Goal: Task Accomplishment & Management: Use online tool/utility

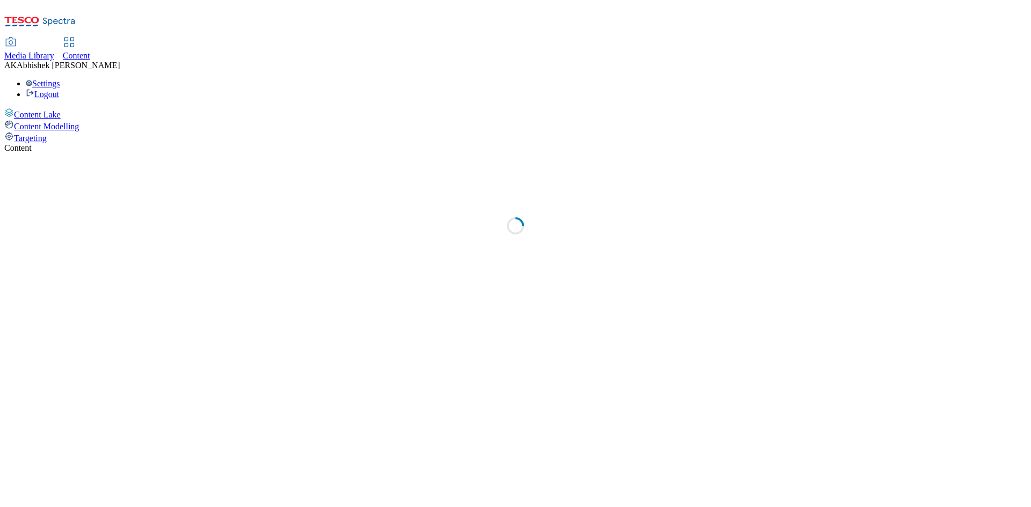
select select "ghs-uk"
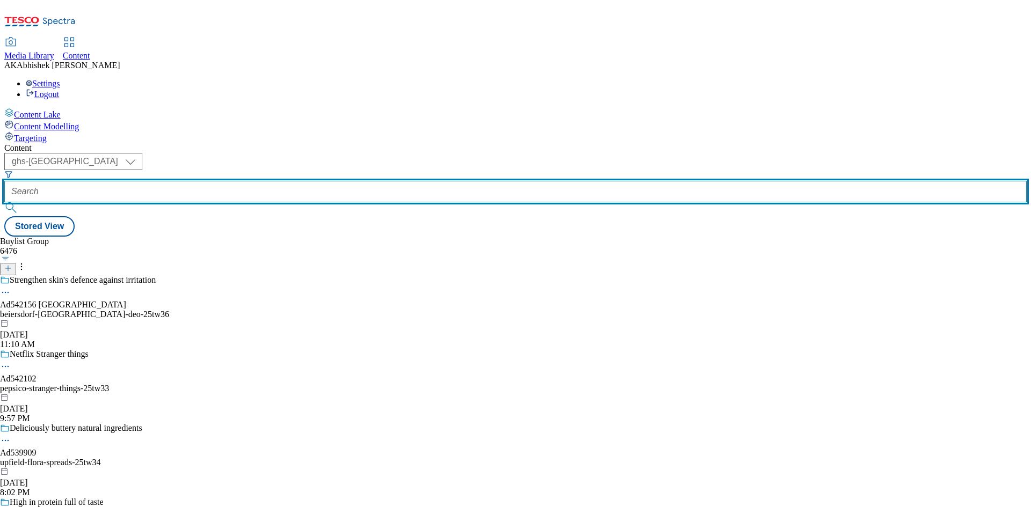
click at [267, 181] on input "text" at bounding box center [515, 191] width 1022 height 21
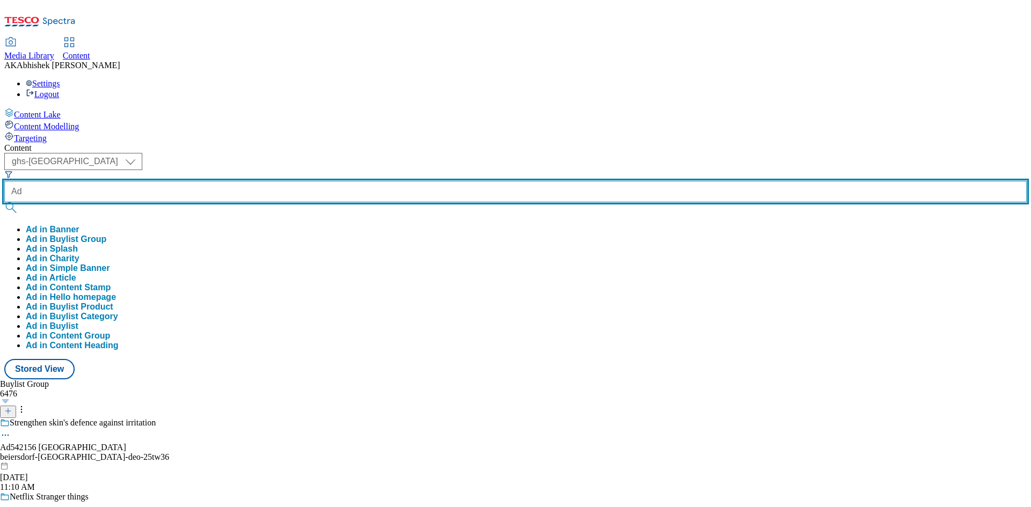
paste input "542156"
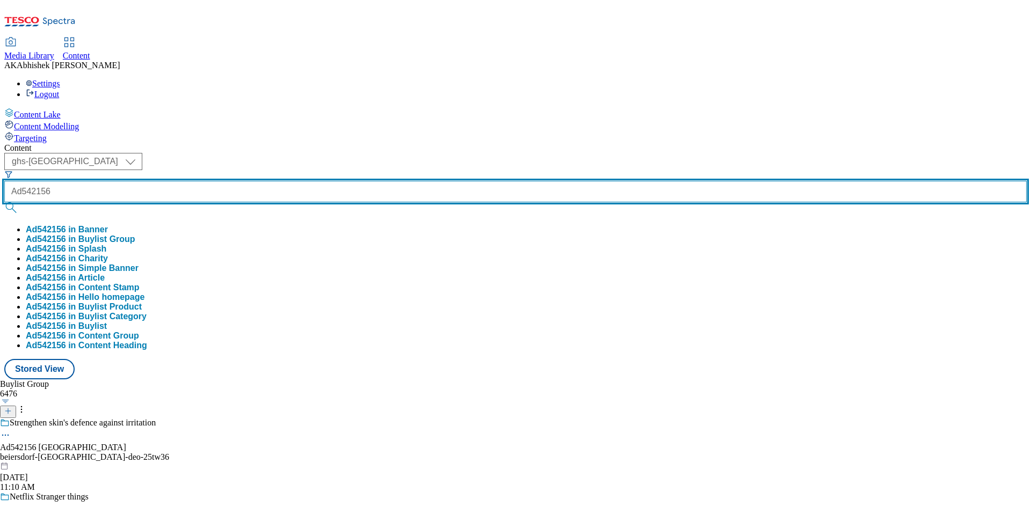
type input "Ad542156"
click at [4, 202] on button "submit" at bounding box center [11, 207] width 15 height 11
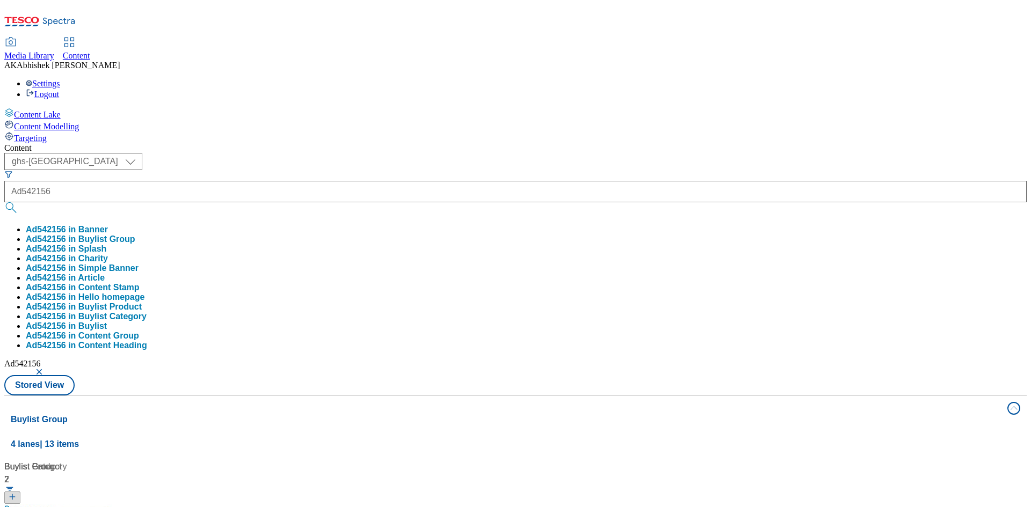
click at [474, 143] on div "Content ( optional ) ghs-roi ghs-uk ghs-uk Ad542156 Ad542156 in Banner Ad542156…" at bounding box center [515, 503] width 1022 height 720
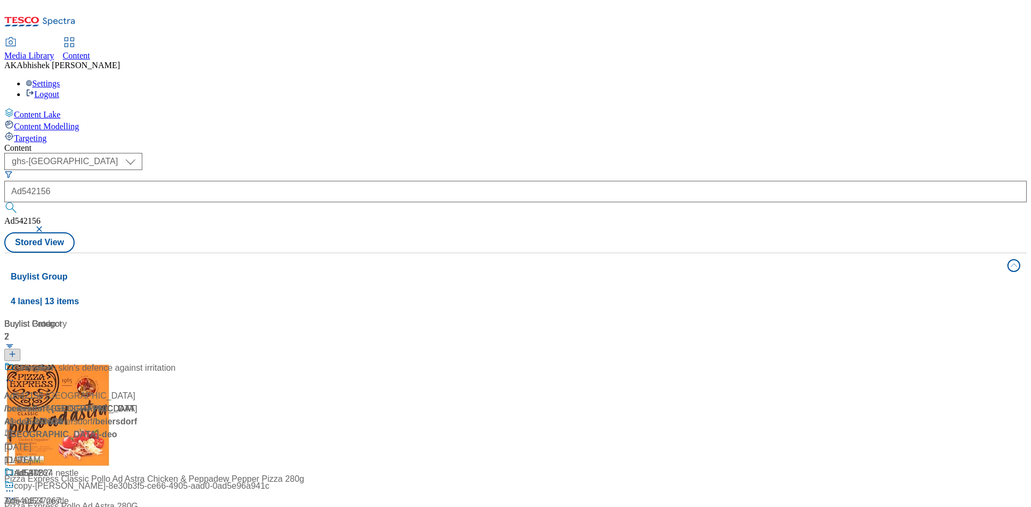
click at [139, 362] on div "with hyaluronic acid" at bounding box center [71, 376] width 134 height 28
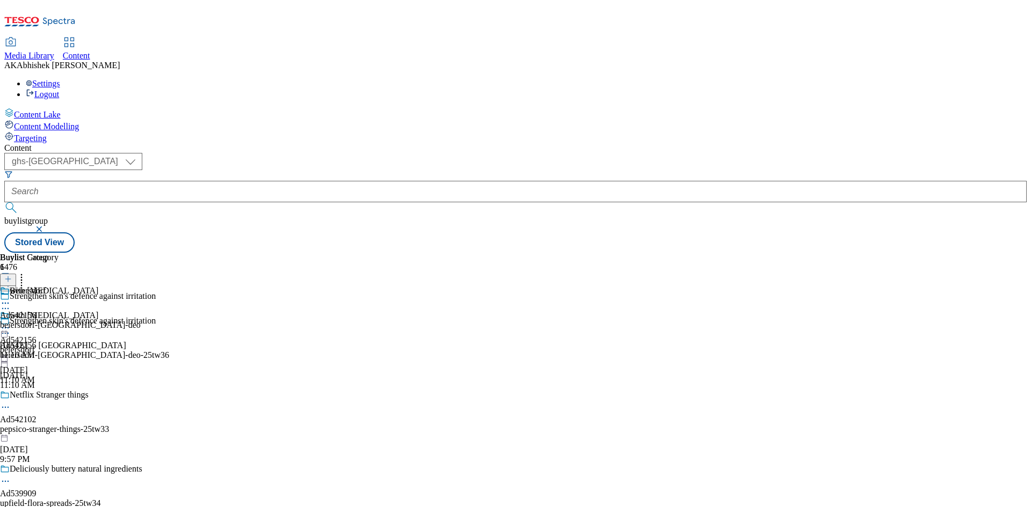
click at [11, 328] on icon at bounding box center [5, 333] width 11 height 11
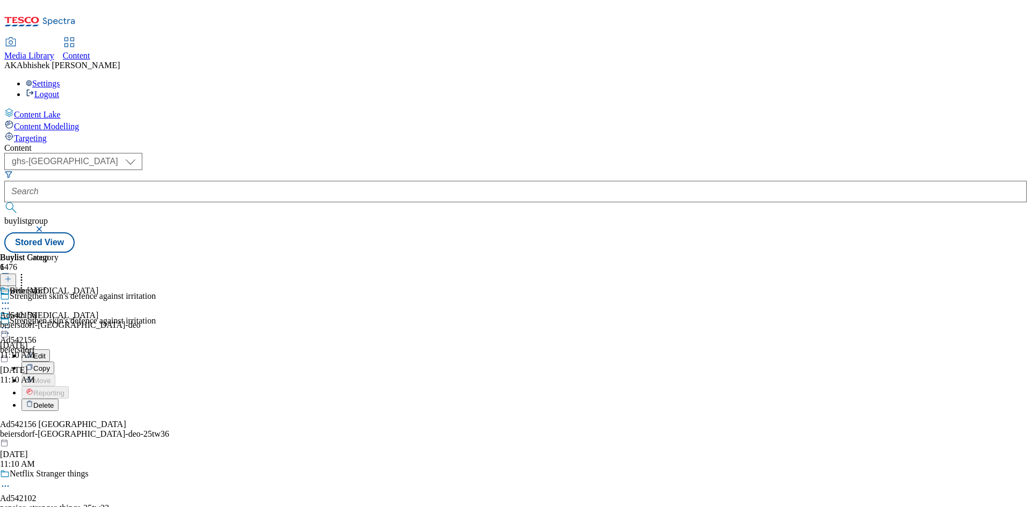
click at [50, 349] on button "Edit" at bounding box center [35, 355] width 28 height 12
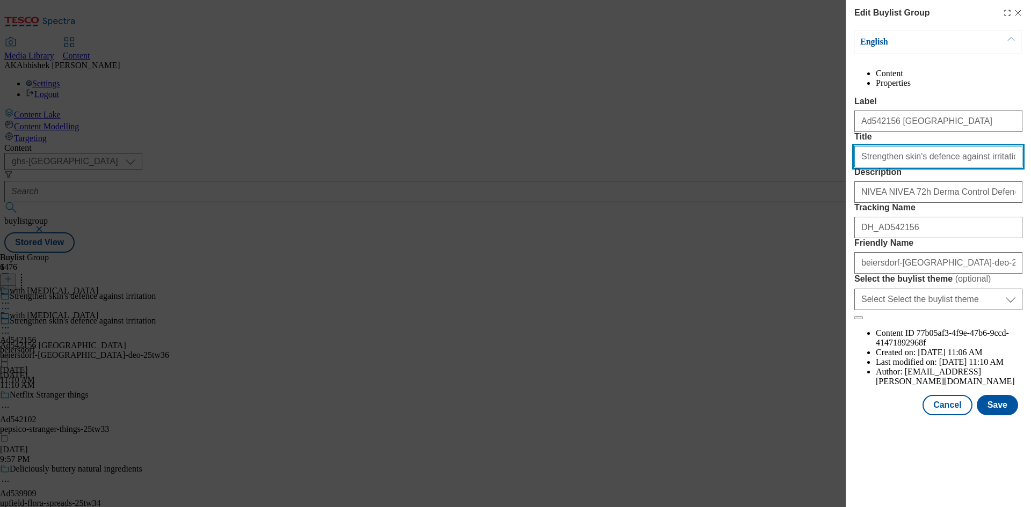
drag, startPoint x: 995, startPoint y: 196, endPoint x: 797, endPoint y: 196, distance: 198.6
click at [797, 196] on div "Edit Buylist Group English Content Properties Label Ad542156 beiersdorf Title S…" at bounding box center [515, 253] width 1031 height 507
click at [1002, 416] on button "Save" at bounding box center [997, 405] width 41 height 20
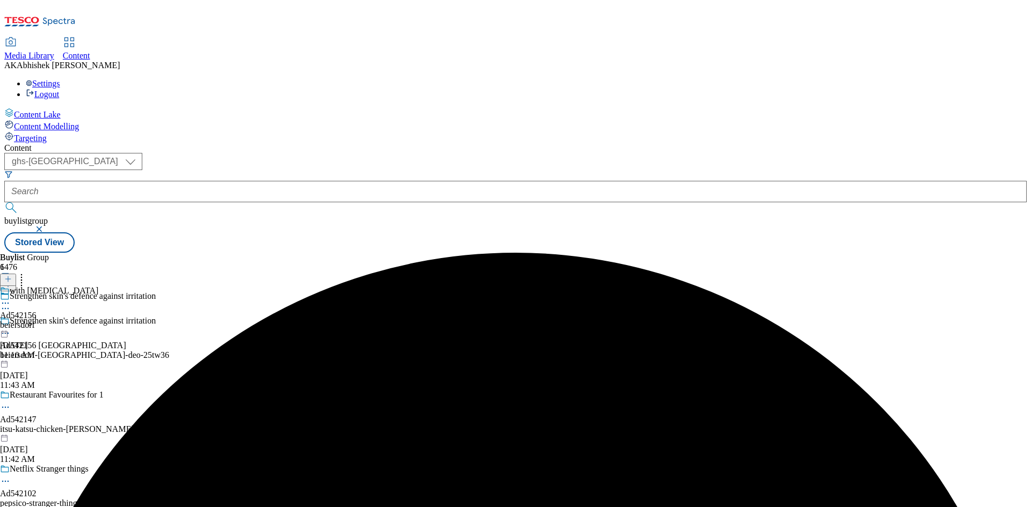
click at [11, 298] on icon at bounding box center [5, 303] width 11 height 11
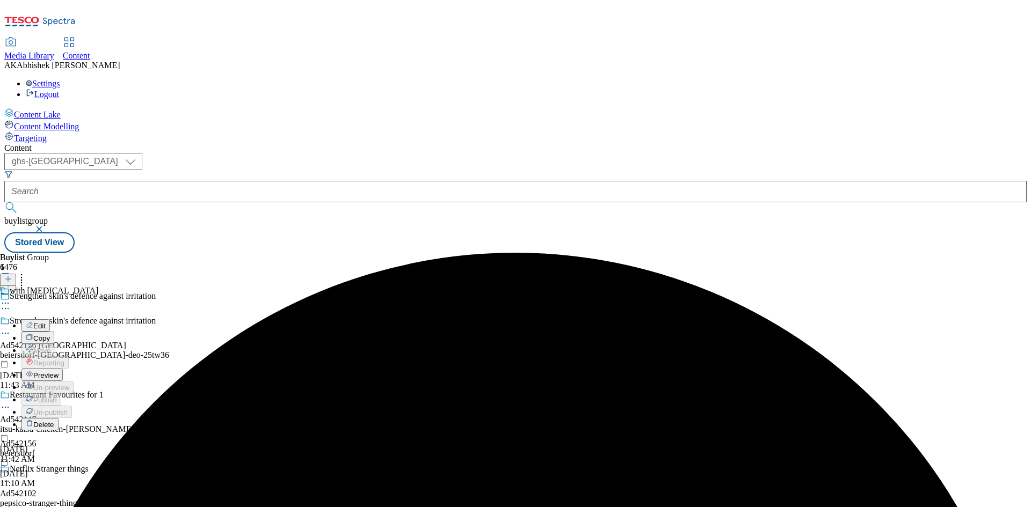
click at [46, 322] on span "Edit" at bounding box center [39, 326] width 12 height 8
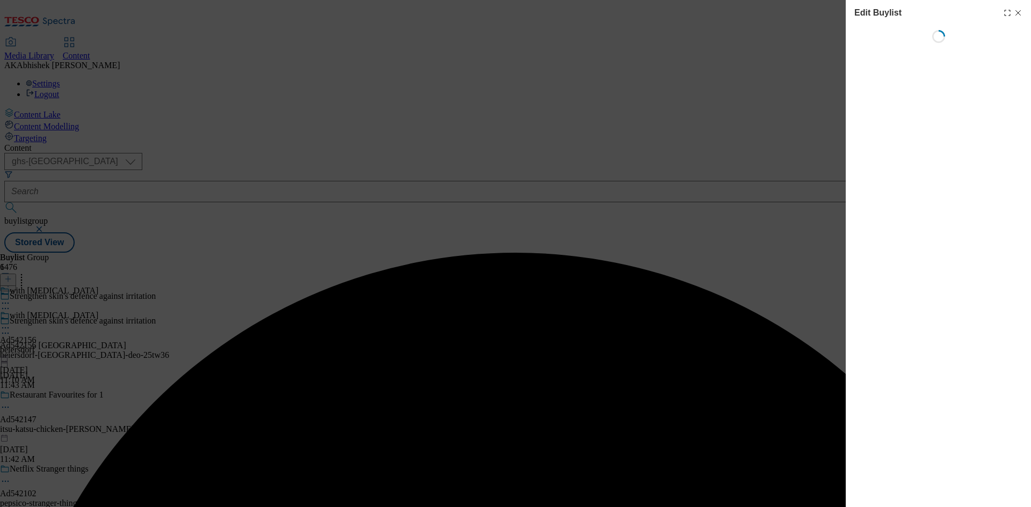
select select "tactical"
select select "supplier funded short term 1-3 weeks"
select select "dunnhumby"
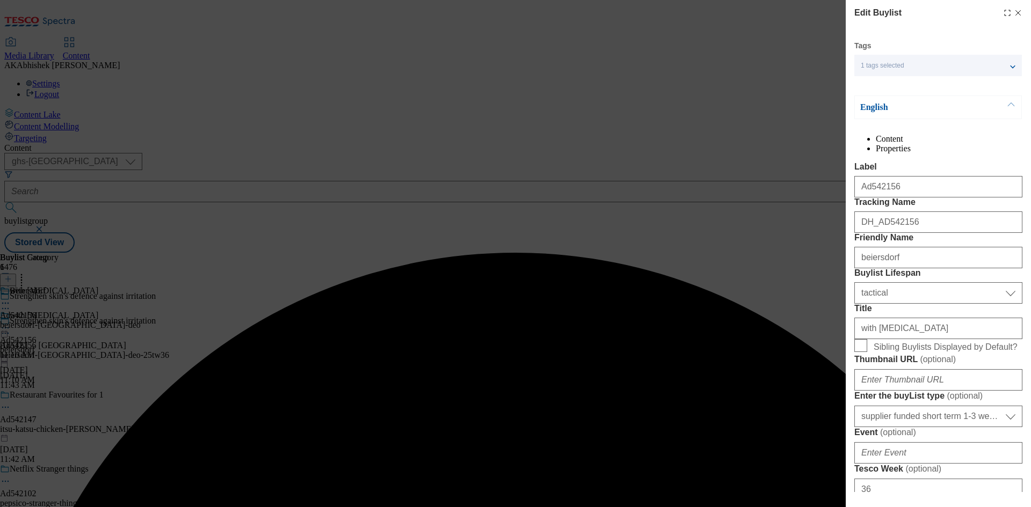
select select "Banner"
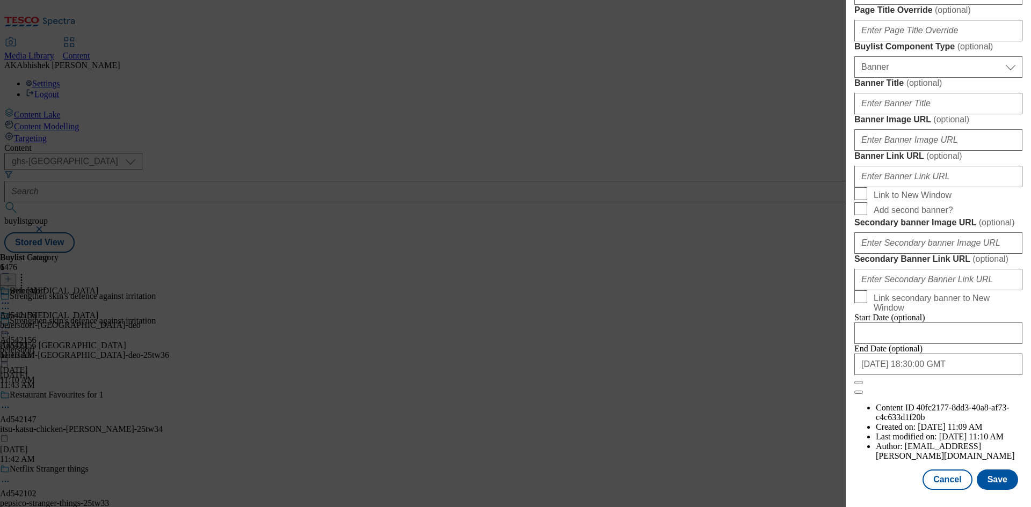
scroll to position [1054, 0]
click at [979, 375] on input "2026-02-07 18:30:00 GMT" at bounding box center [938, 364] width 168 height 21
select select "2026"
select select "February"
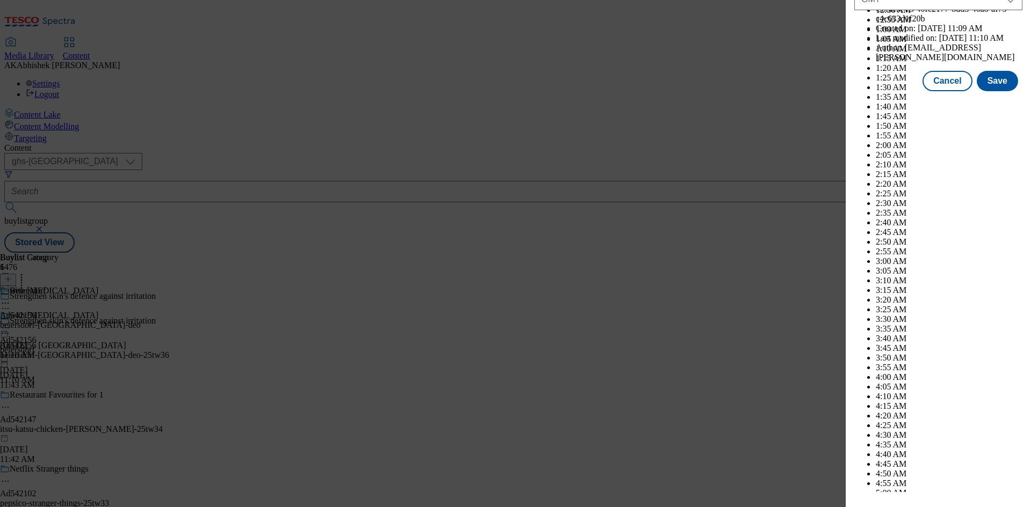
scroll to position [4404, 0]
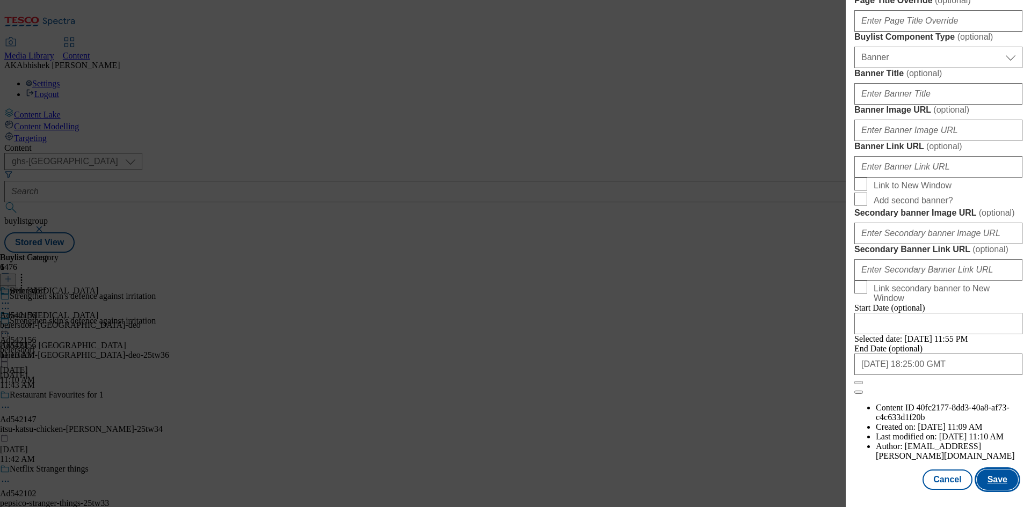
click at [995, 480] on button "Save" at bounding box center [997, 480] width 41 height 20
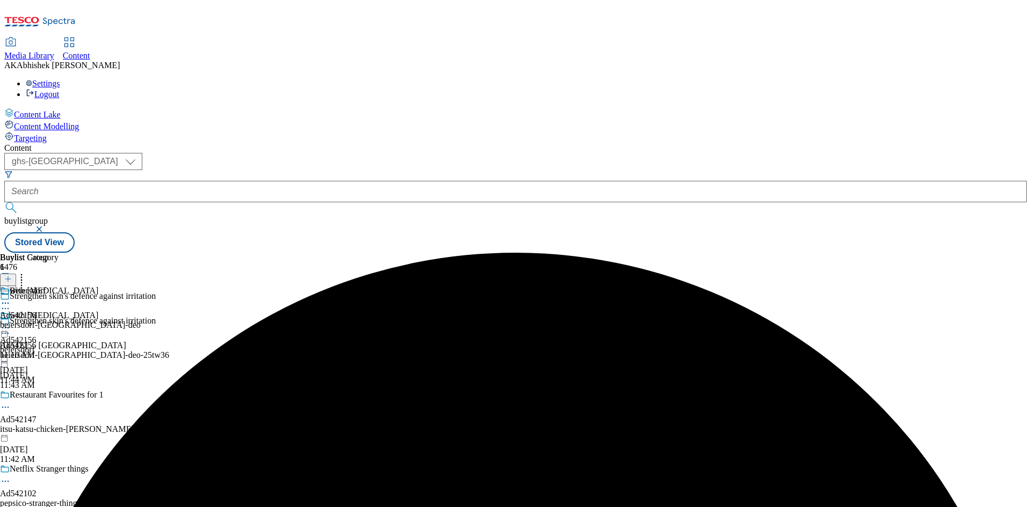
click at [11, 298] on icon at bounding box center [5, 303] width 11 height 11
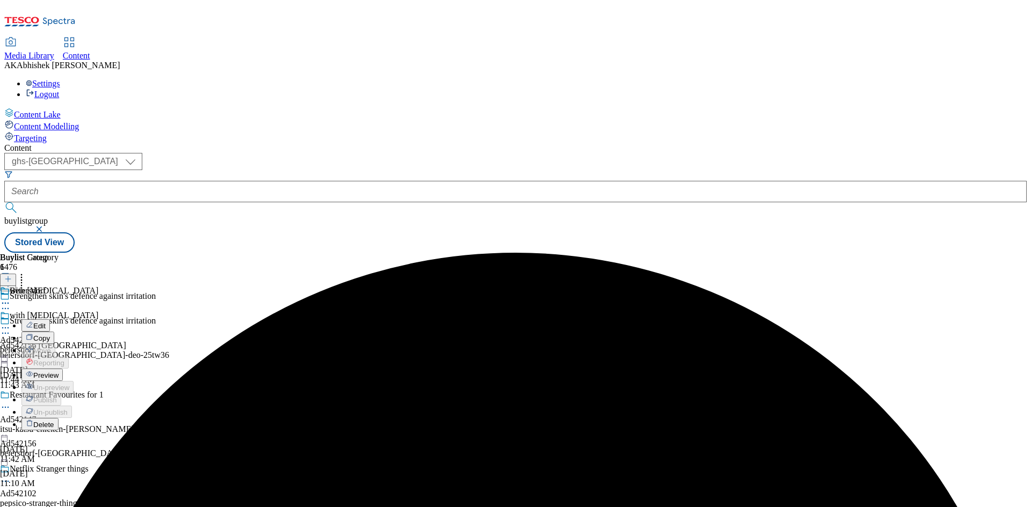
click at [46, 322] on span "Edit" at bounding box center [39, 326] width 12 height 8
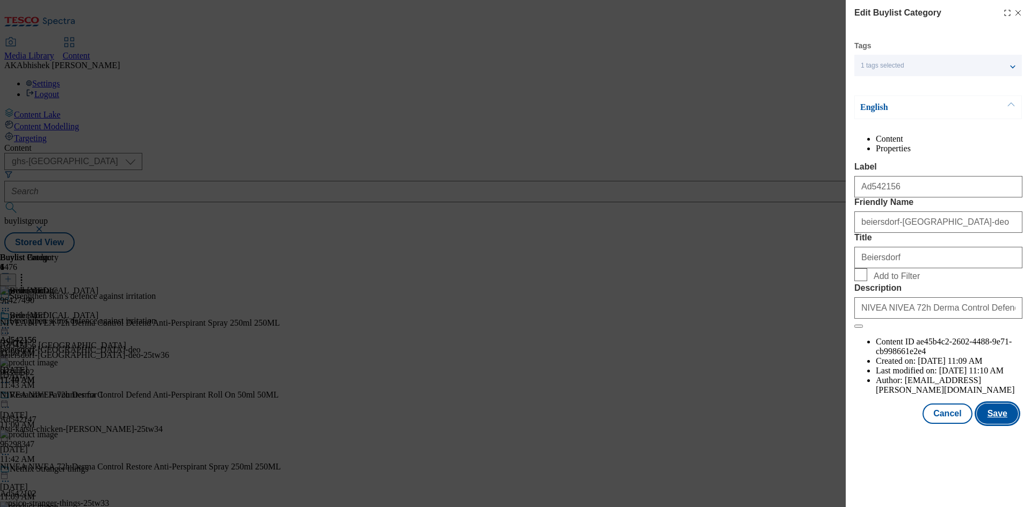
click at [1004, 424] on button "Save" at bounding box center [997, 414] width 41 height 20
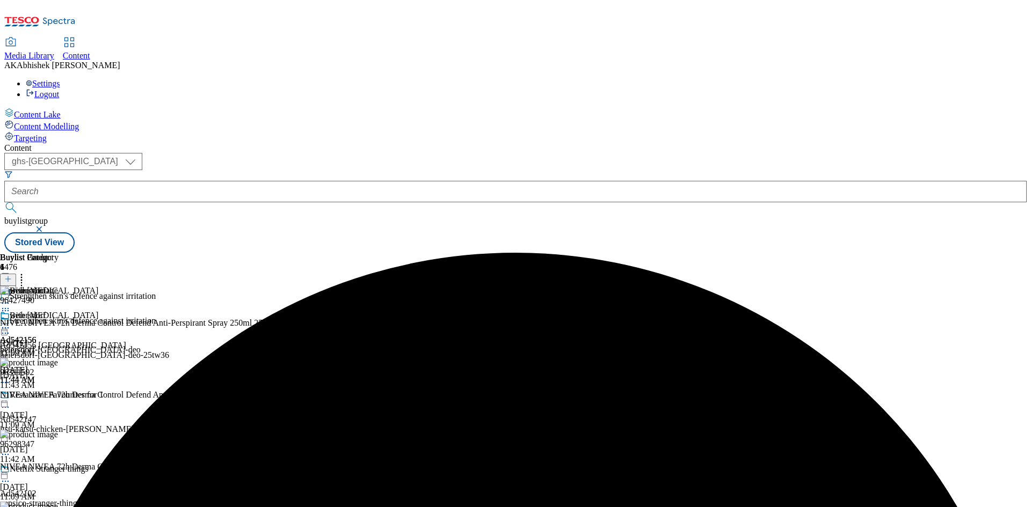
click at [11, 323] on icon at bounding box center [5, 328] width 11 height 11
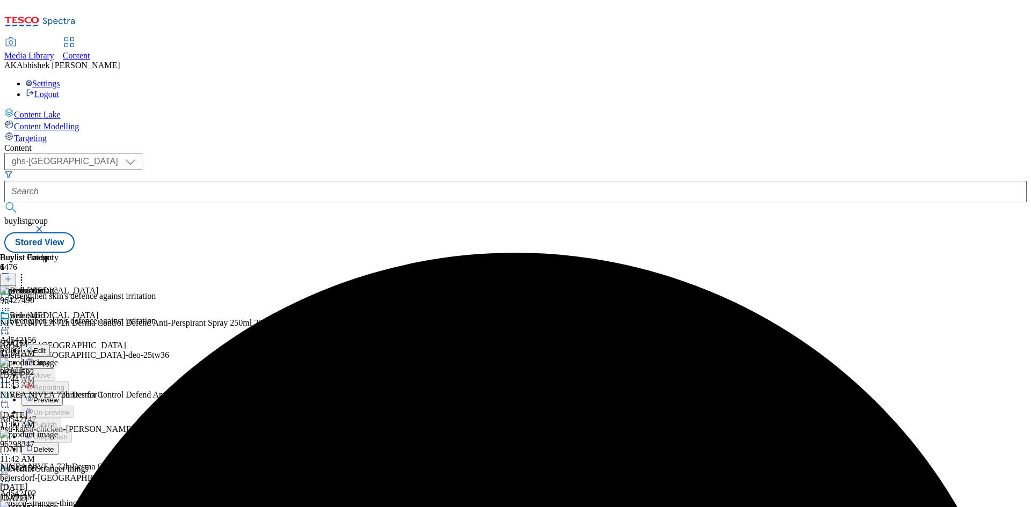
click at [59, 396] on span "Preview" at bounding box center [45, 400] width 25 height 8
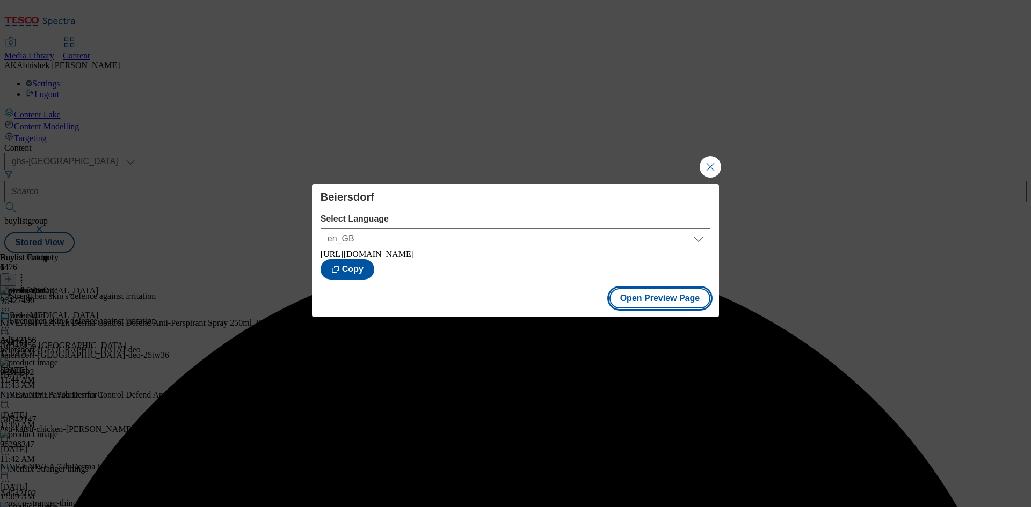
click at [665, 304] on button "Open Preview Page" at bounding box center [659, 298] width 101 height 20
click at [716, 172] on button "Close Modal" at bounding box center [710, 166] width 21 height 21
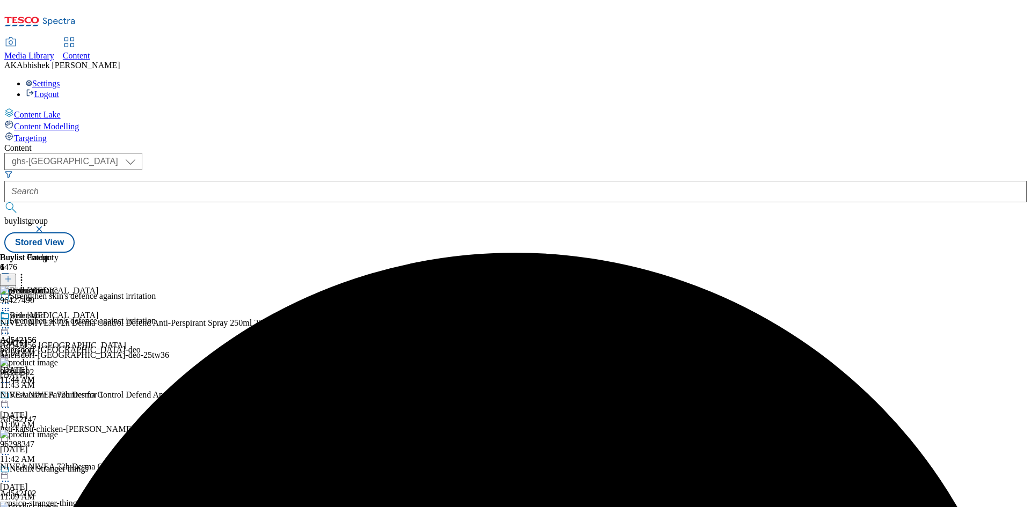
click at [11, 323] on icon at bounding box center [5, 328] width 11 height 11
click at [57, 433] on span "Publish" at bounding box center [45, 437] width 24 height 8
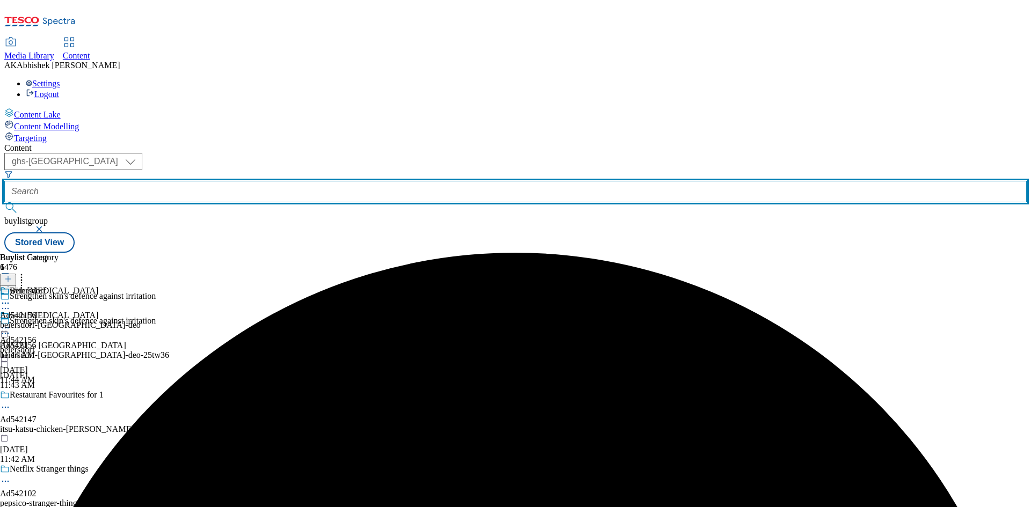
click at [275, 181] on input "text" at bounding box center [515, 191] width 1022 height 21
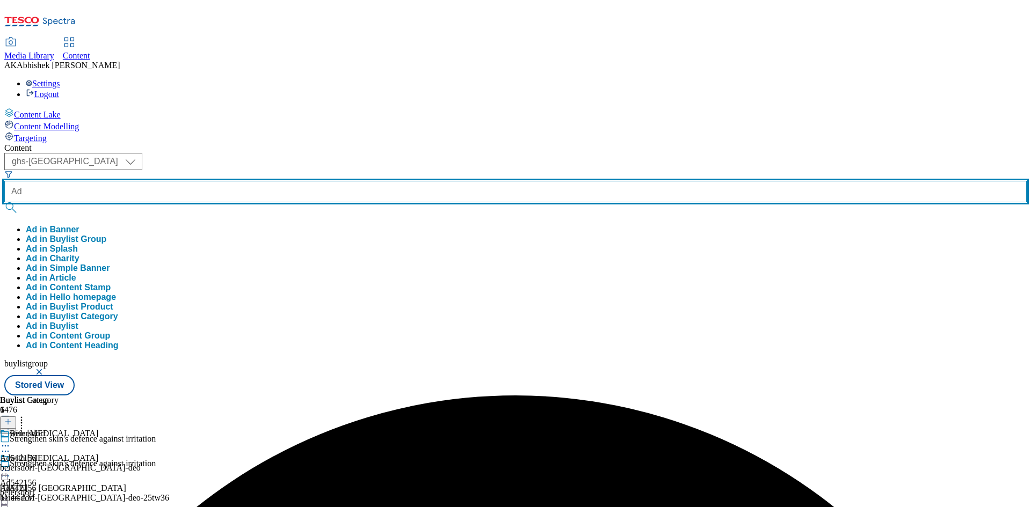
paste input "542147"
type input "Ad542147"
click at [4, 202] on button "submit" at bounding box center [11, 207] width 15 height 11
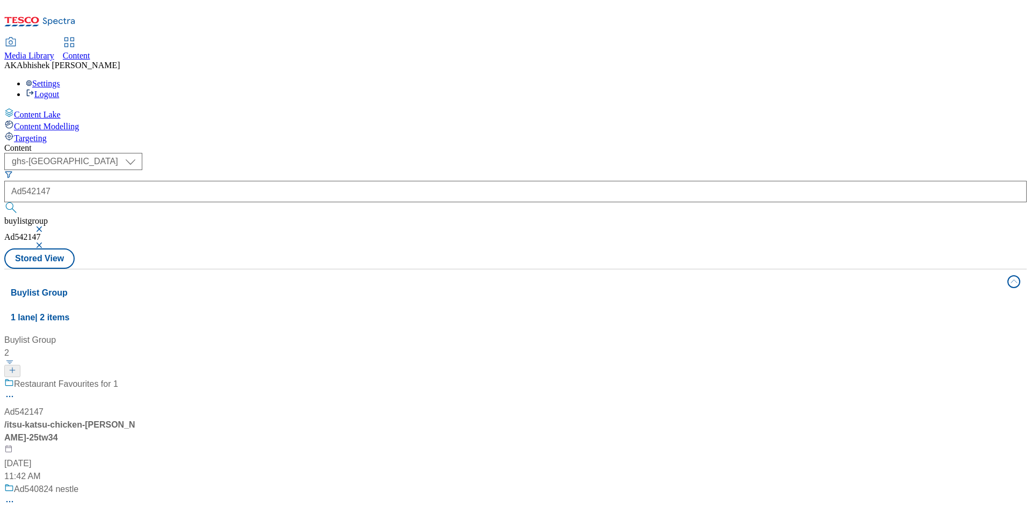
click at [139, 378] on div "Restaurant Favourites for 1" at bounding box center [71, 392] width 134 height 28
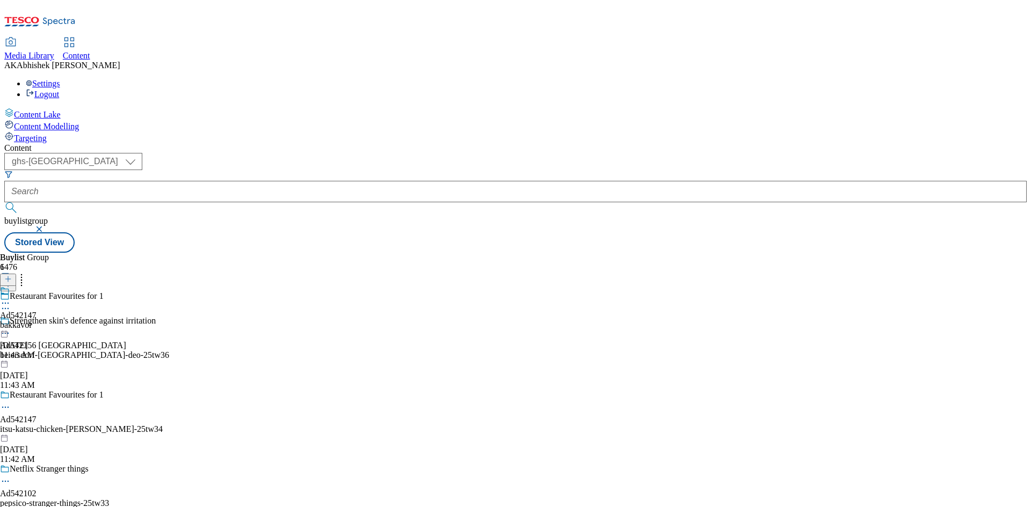
click at [11, 402] on icon at bounding box center [5, 407] width 11 height 11
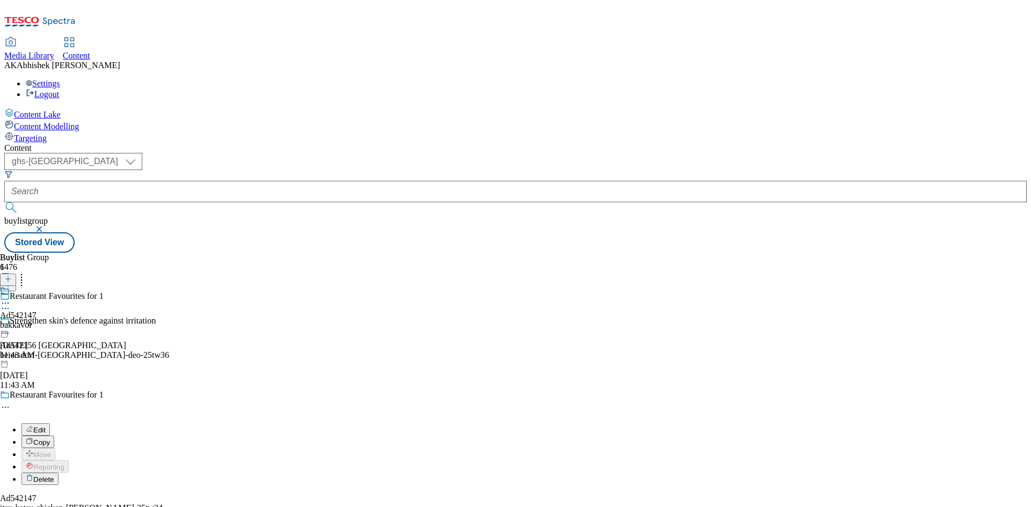
click at [46, 426] on span "Edit" at bounding box center [39, 430] width 12 height 8
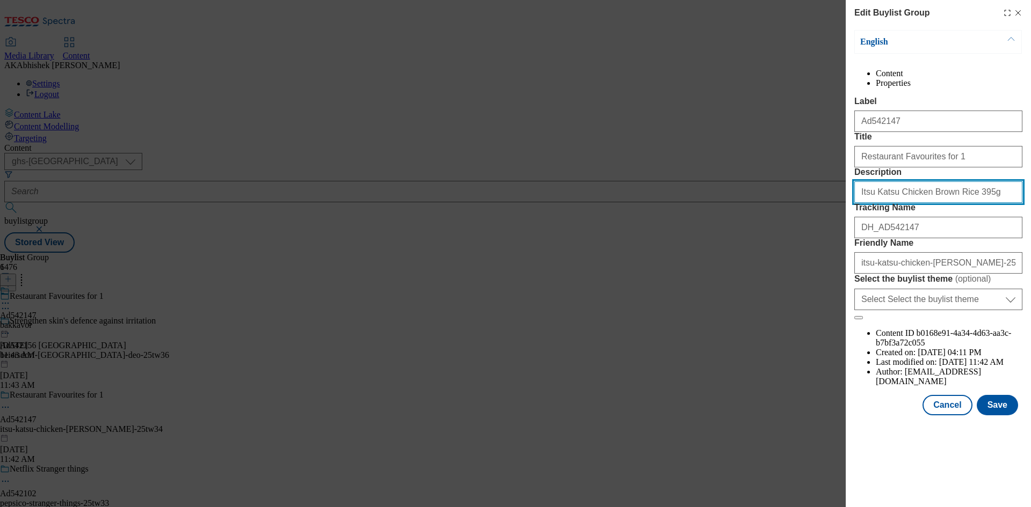
drag, startPoint x: 985, startPoint y: 254, endPoint x: 776, endPoint y: 260, distance: 208.4
click at [776, 260] on div "Edit Buylist Group English Content Properties Label Ad542147 Title Restaurant F…" at bounding box center [515, 253] width 1031 height 507
click at [971, 203] on input "Itsu Katsu Chicken Brown Rice 395g" at bounding box center [938, 191] width 168 height 21
drag, startPoint x: 974, startPoint y: 251, endPoint x: 675, endPoint y: 244, distance: 299.1
click at [675, 244] on div "Edit Buylist Group English Content Properties Label Ad542147 Title Restaurant F…" at bounding box center [515, 253] width 1031 height 507
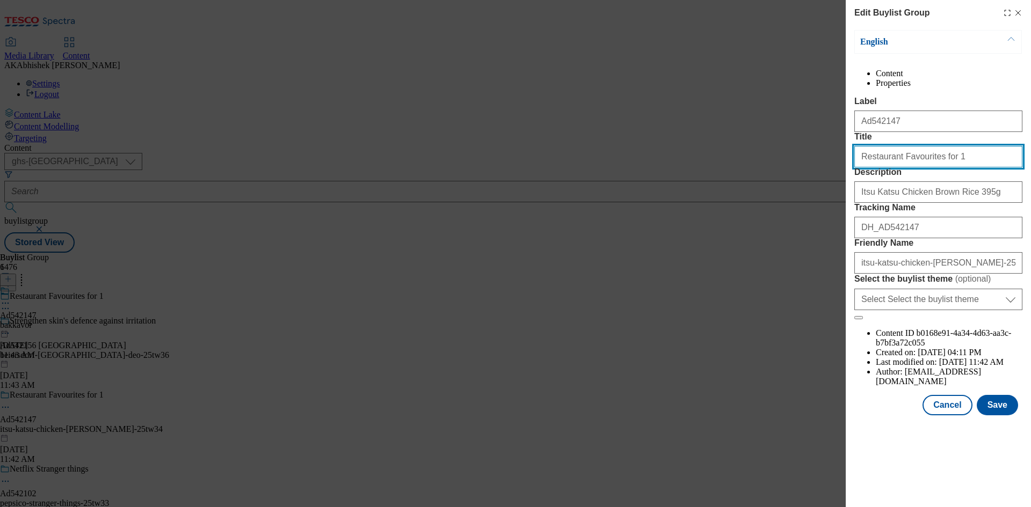
click at [963, 167] on input "Restaurant Favourites for 1" at bounding box center [938, 156] width 168 height 21
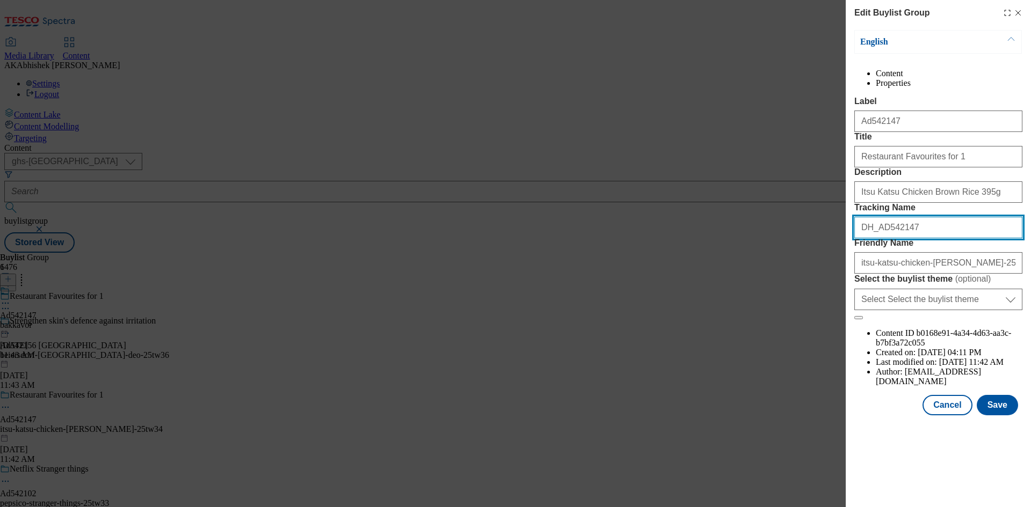
click at [935, 238] on input "DH_AD542147" at bounding box center [938, 227] width 168 height 21
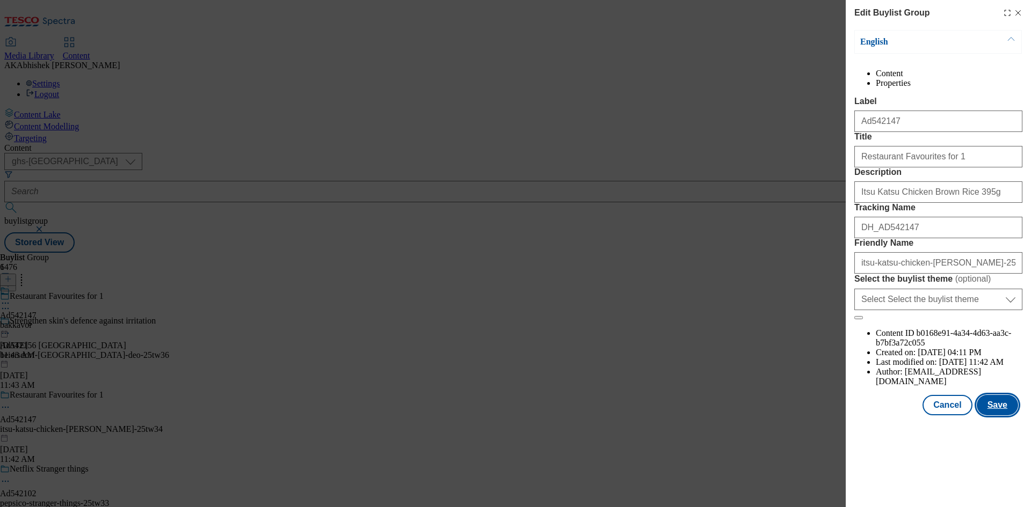
click at [997, 416] on button "Save" at bounding box center [997, 405] width 41 height 20
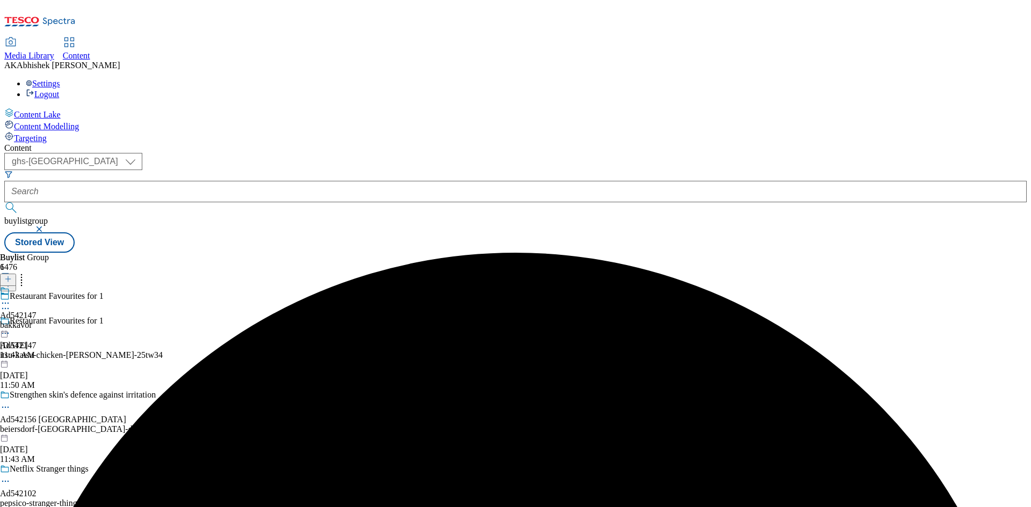
click at [37, 286] on div at bounding box center [18, 298] width 37 height 25
click at [11, 323] on icon at bounding box center [5, 328] width 11 height 11
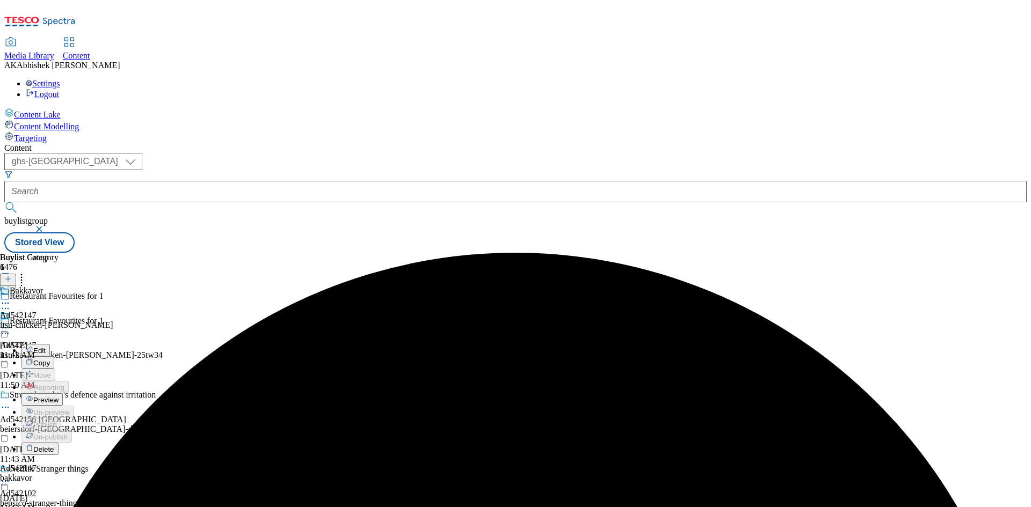
click at [46, 347] on span "Edit" at bounding box center [39, 351] width 12 height 8
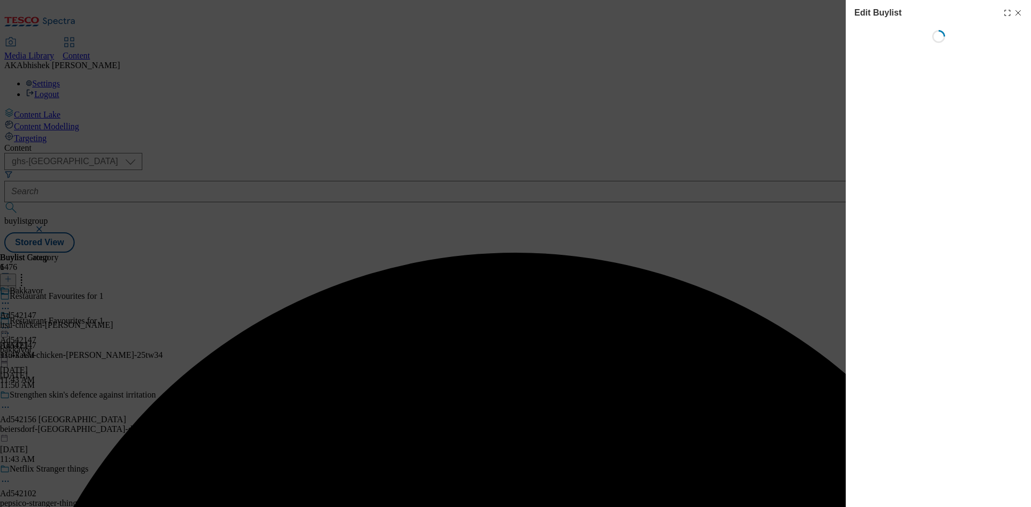
select select "tactical"
select select "supplier funded short term 1-3 weeks"
select select "dunnhumby"
select select "Banner"
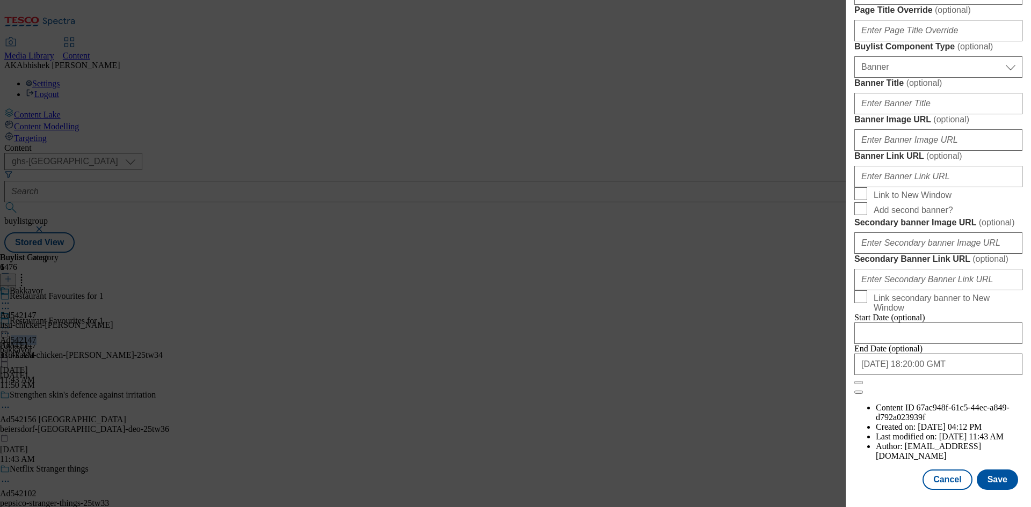
scroll to position [1054, 0]
click at [1001, 482] on button "Save" at bounding box center [997, 480] width 41 height 20
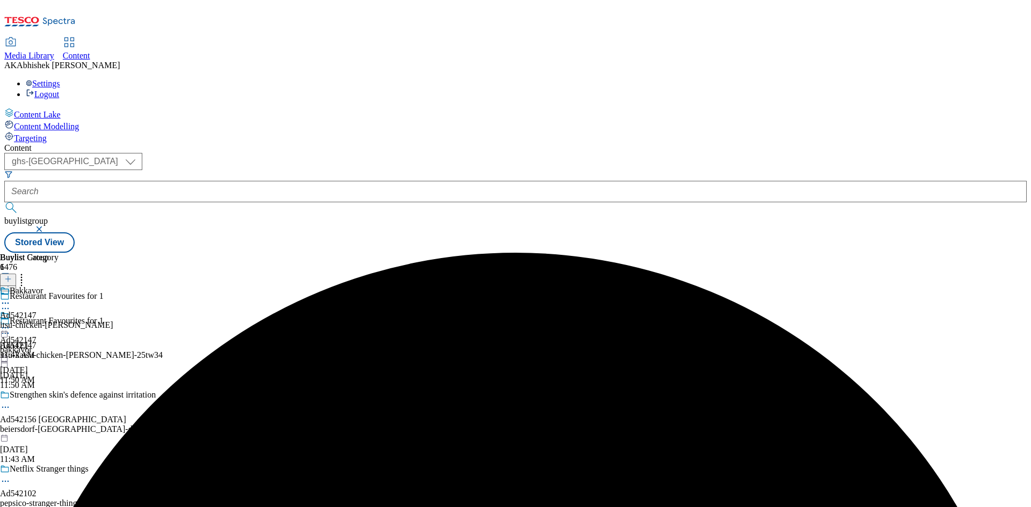
click at [11, 298] on icon at bounding box center [5, 303] width 11 height 11
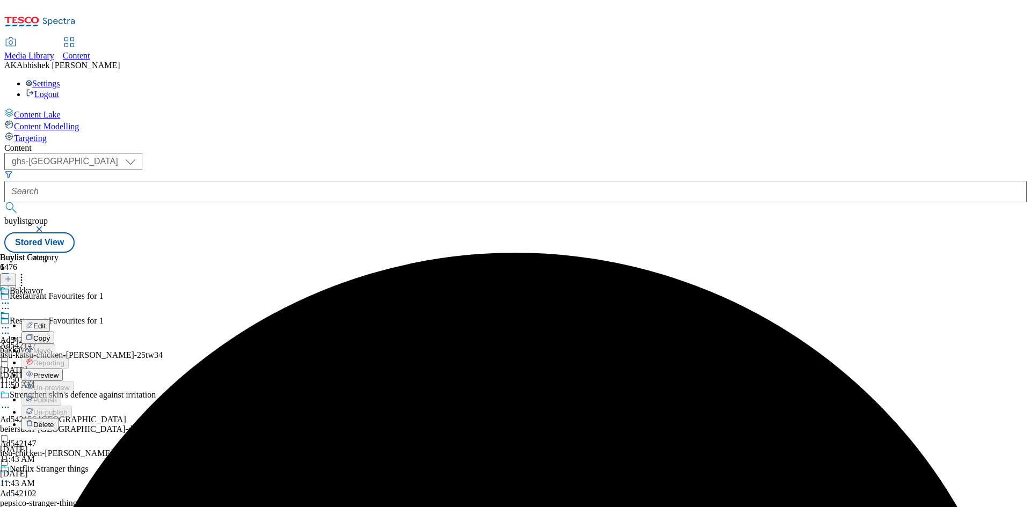
click at [46, 322] on span "Edit" at bounding box center [39, 326] width 12 height 8
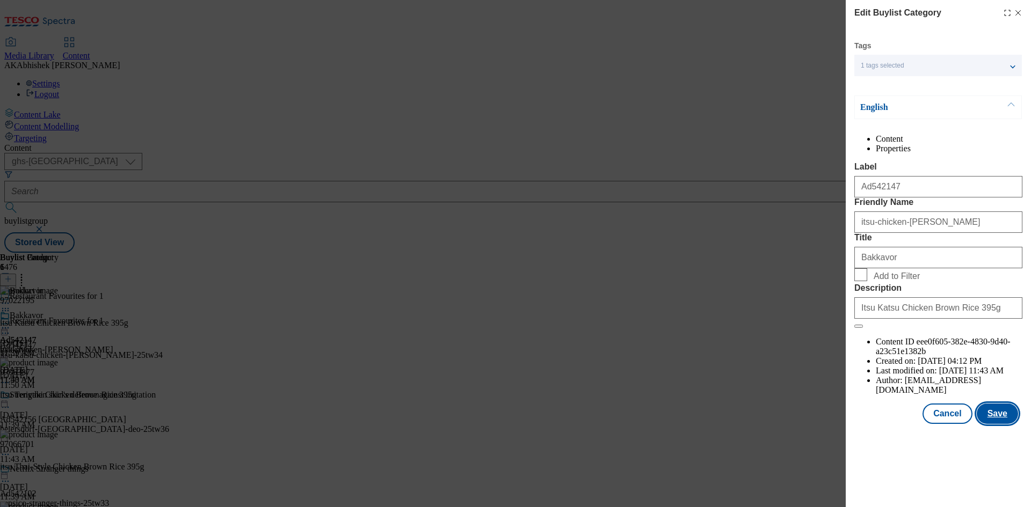
click at [1006, 424] on button "Save" at bounding box center [997, 414] width 41 height 20
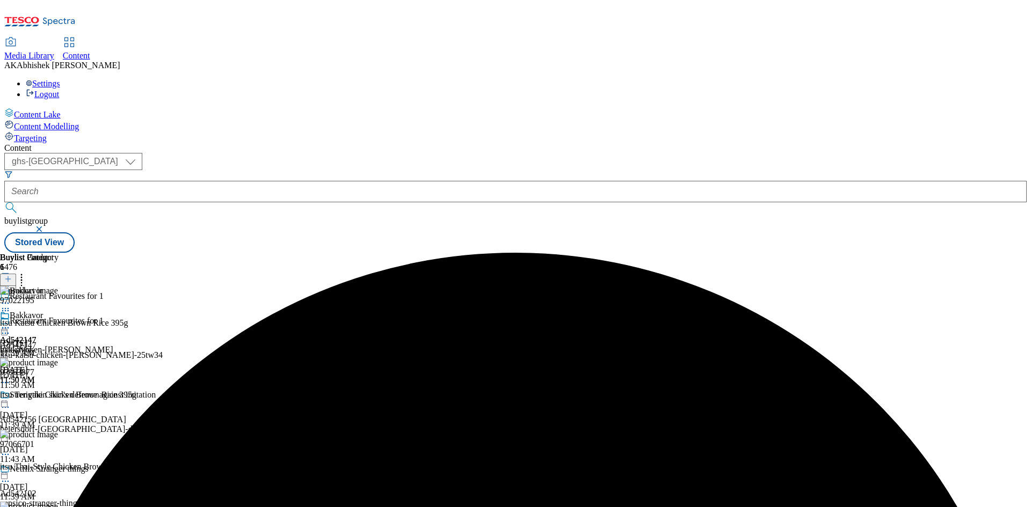
click at [9, 327] on circle at bounding box center [9, 328] width 2 height 2
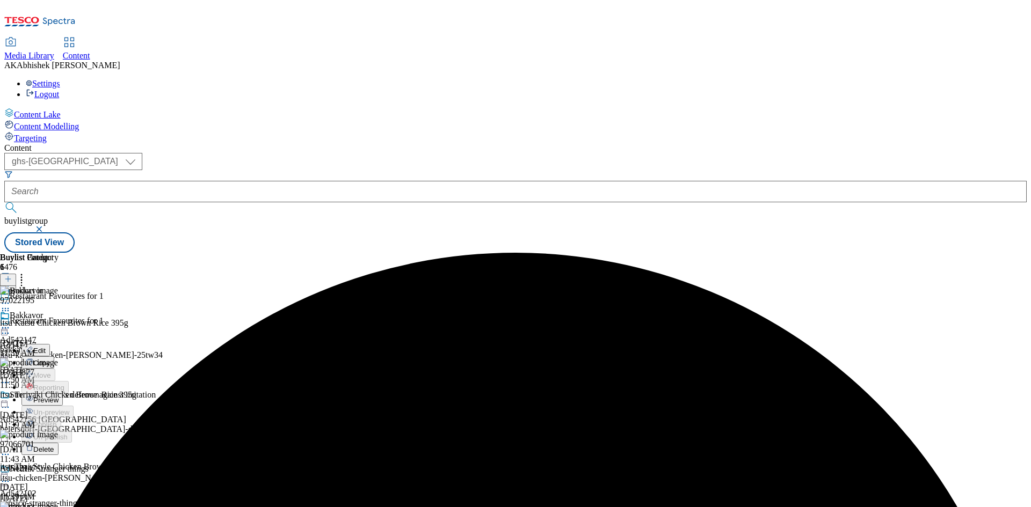
click at [59, 396] on span "Preview" at bounding box center [45, 400] width 25 height 8
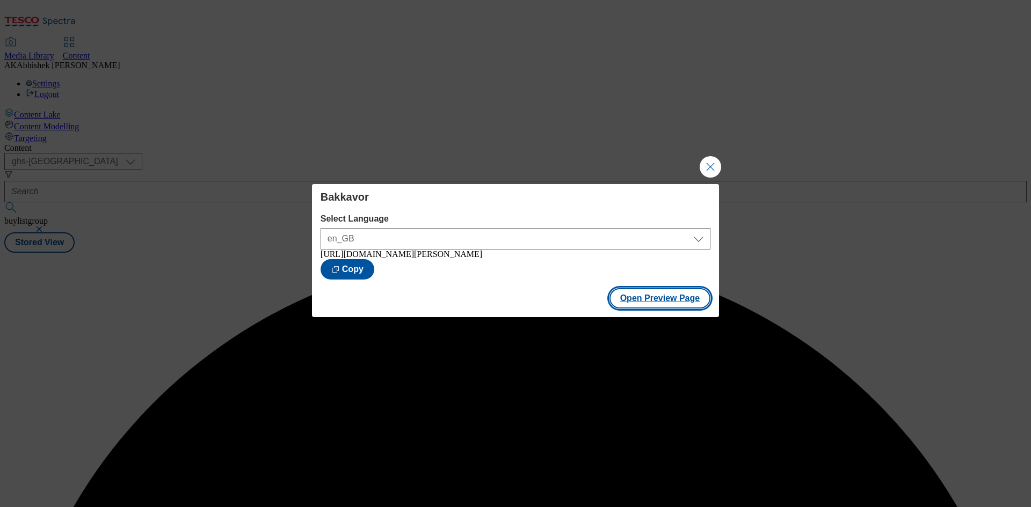
click at [654, 303] on button "Open Preview Page" at bounding box center [659, 298] width 101 height 20
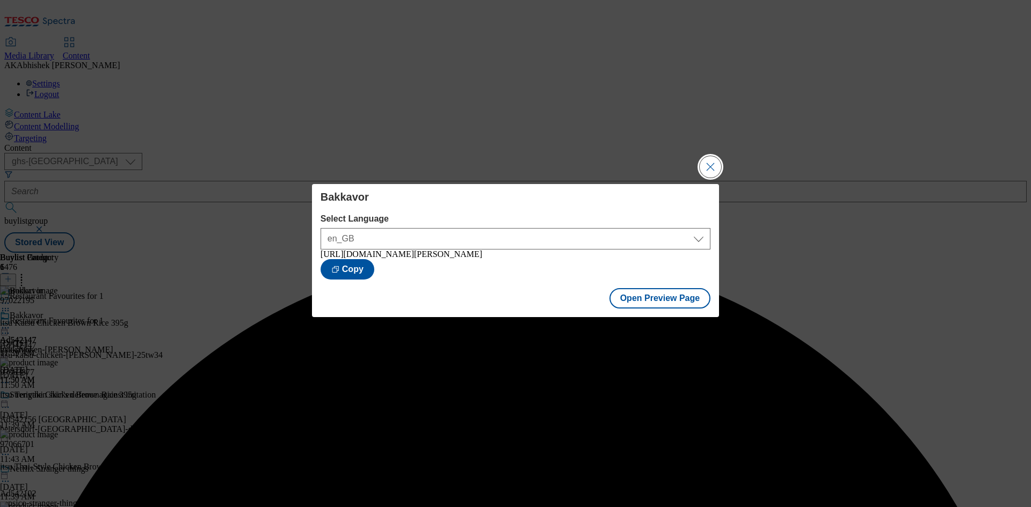
click at [709, 156] on button "Close Modal" at bounding box center [710, 166] width 21 height 21
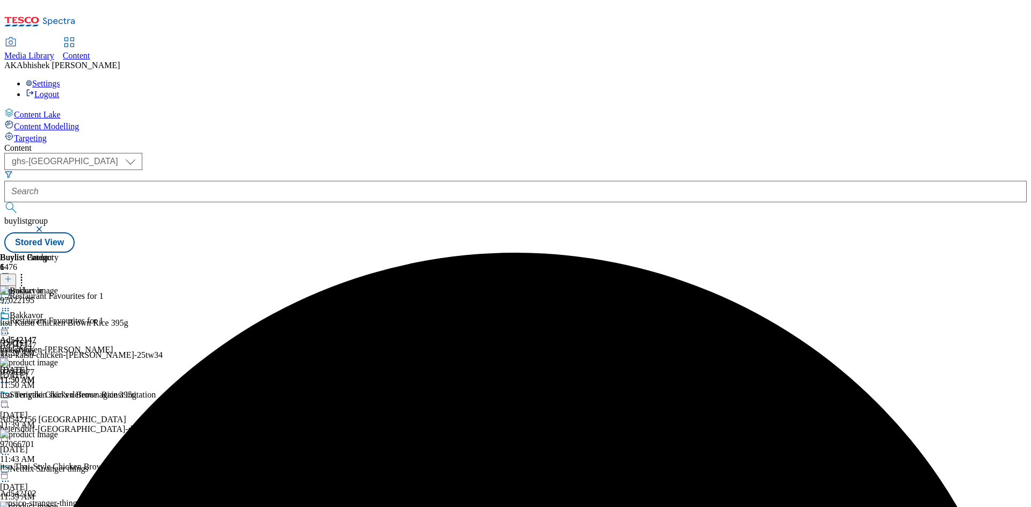
click at [37, 311] on div at bounding box center [18, 323] width 37 height 25
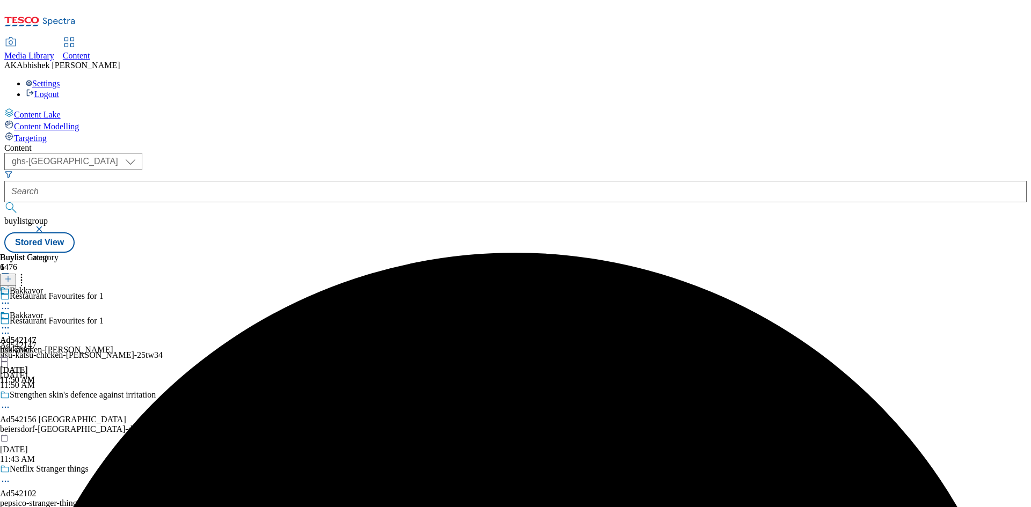
drag, startPoint x: 493, startPoint y: 169, endPoint x: 500, endPoint y: 171, distance: 6.8
click at [11, 323] on icon at bounding box center [5, 328] width 11 height 11
click at [57, 433] on span "Publish" at bounding box center [45, 437] width 24 height 8
click at [113, 321] on div "itsu-chicken-brown-rice" at bounding box center [56, 326] width 113 height 10
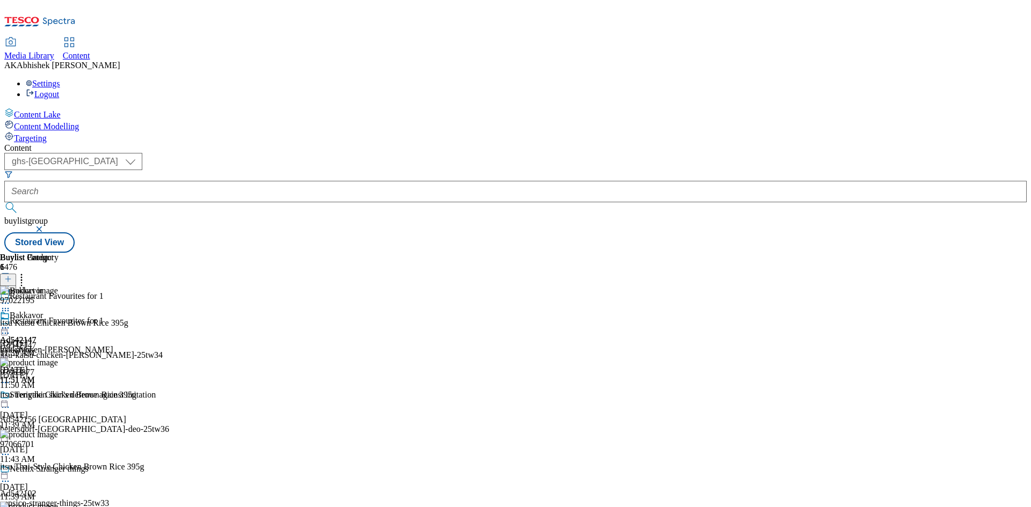
click at [11, 323] on icon at bounding box center [5, 328] width 11 height 11
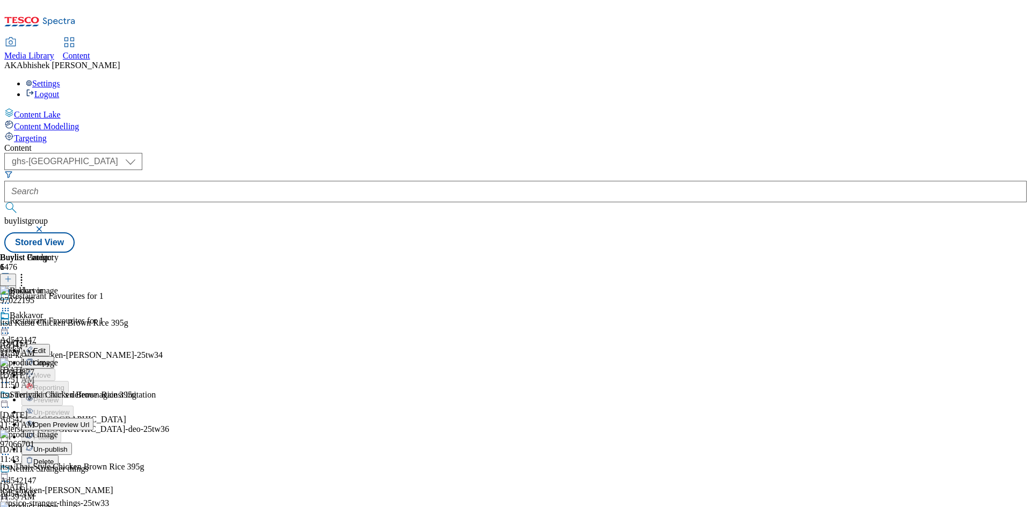
click at [89, 421] on span "Open Preview Url" at bounding box center [61, 425] width 56 height 8
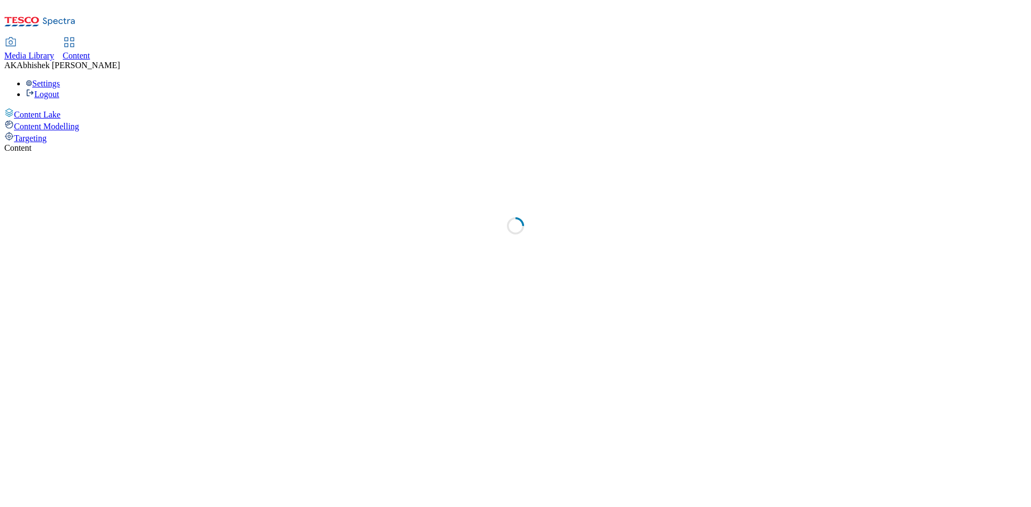
select select "ghs-uk"
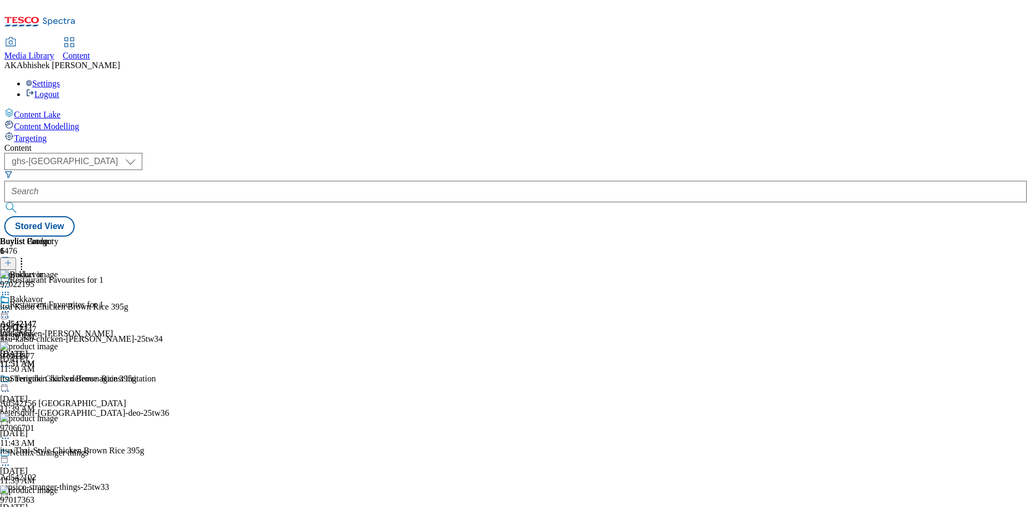
click at [6, 311] on circle at bounding box center [6, 312] width 2 height 2
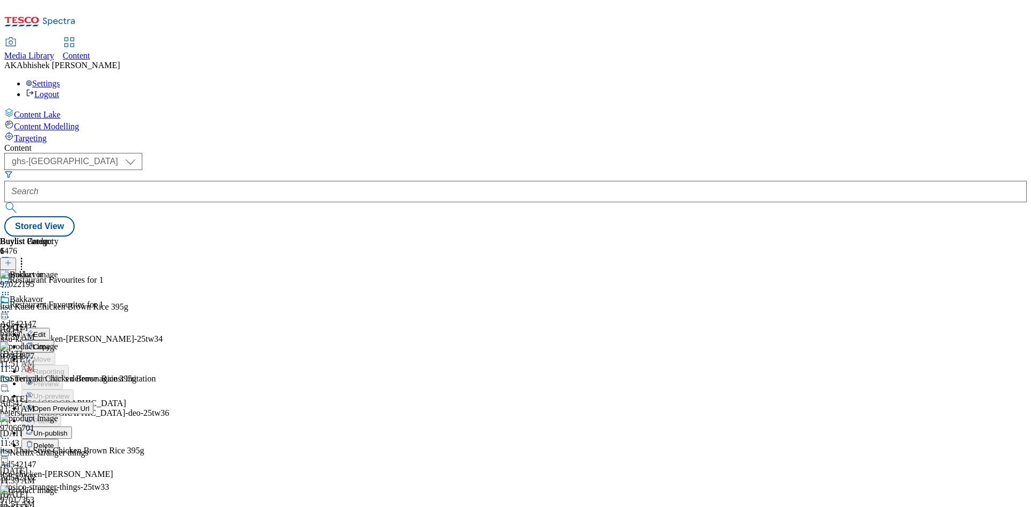
click at [68, 429] on span "Un-publish" at bounding box center [50, 433] width 34 height 8
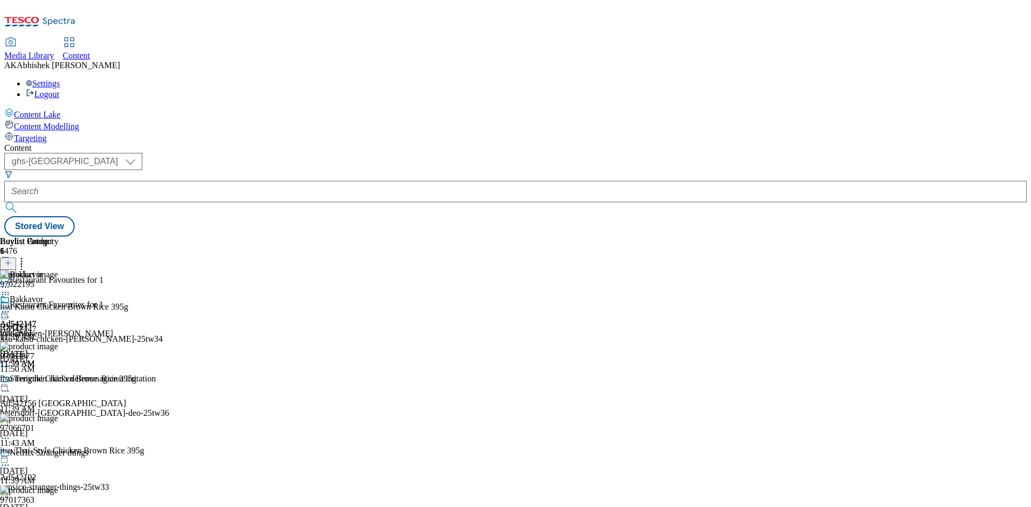
click at [11, 307] on icon at bounding box center [5, 312] width 11 height 11
click at [69, 392] on span "Un-preview" at bounding box center [51, 396] width 36 height 8
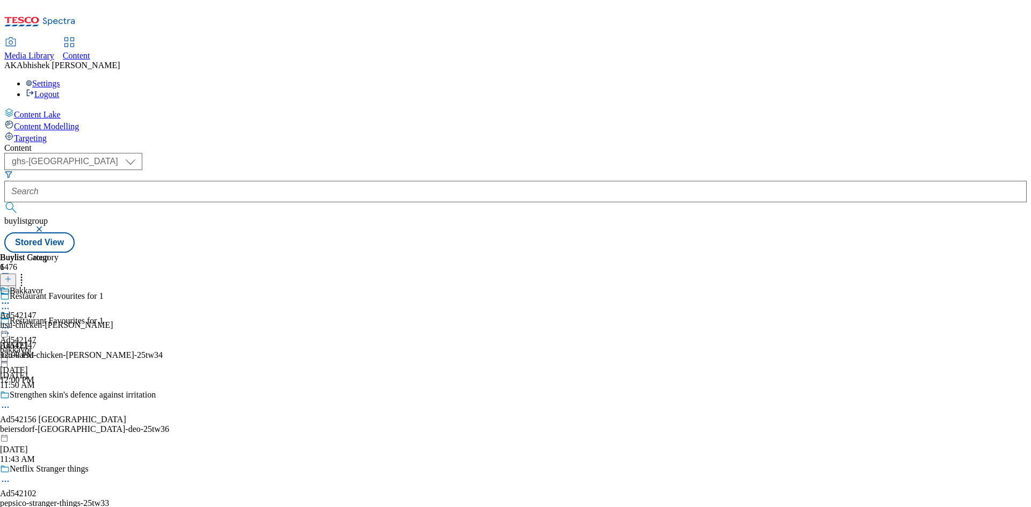
click at [11, 328] on icon at bounding box center [5, 333] width 11 height 11
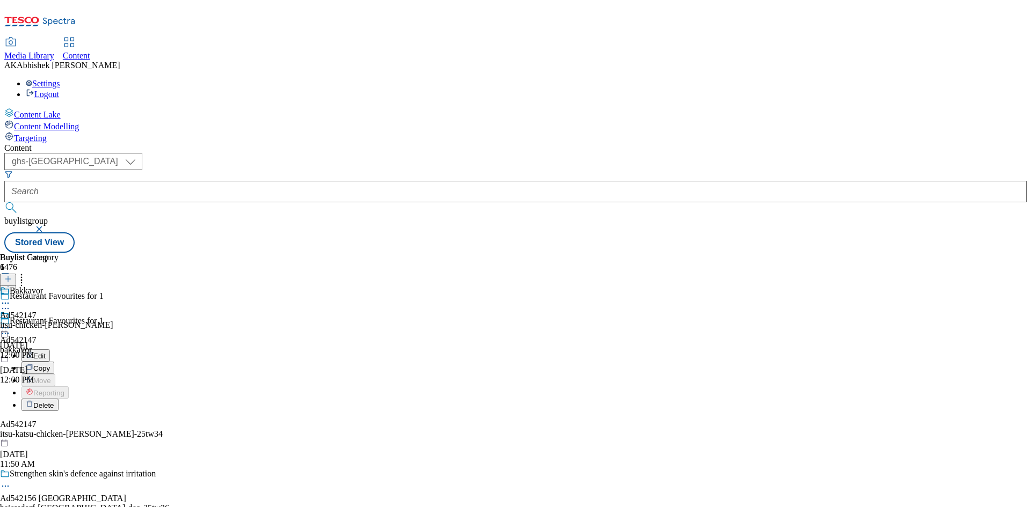
click at [207, 349] on li "Edit" at bounding box center [158, 355] width 275 height 12
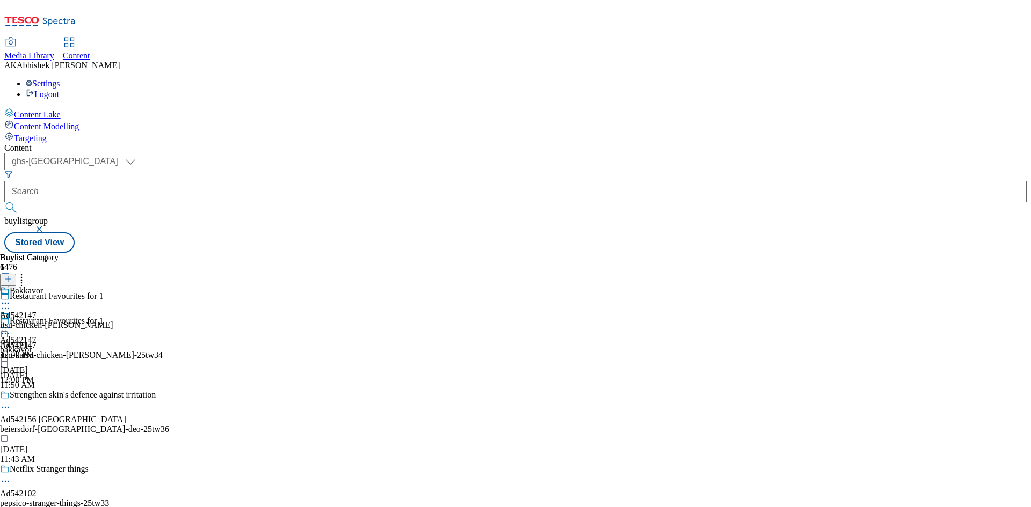
click at [6, 333] on circle at bounding box center [6, 334] width 2 height 2
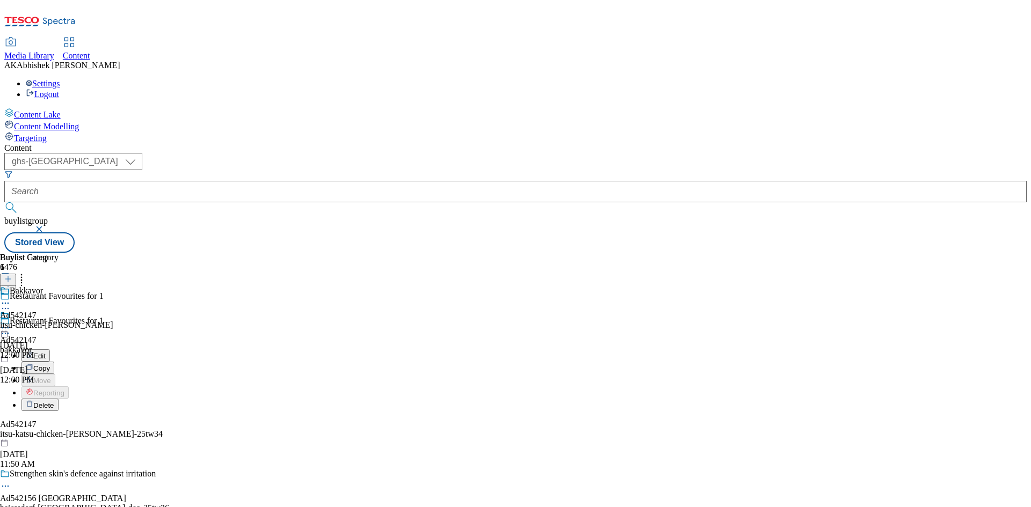
click at [50, 349] on button "Edit" at bounding box center [35, 355] width 28 height 12
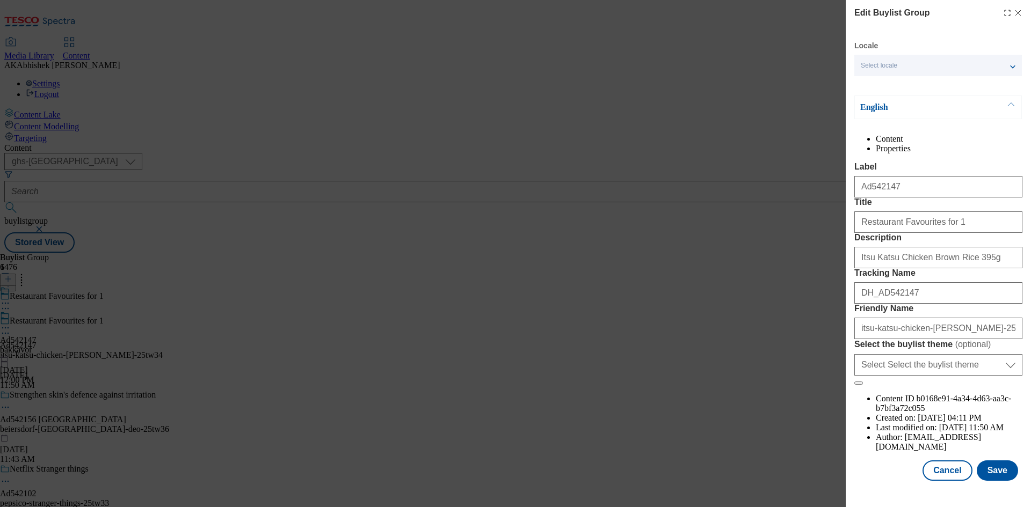
scroll to position [41, 0]
click at [1004, 479] on button "Save" at bounding box center [997, 471] width 41 height 20
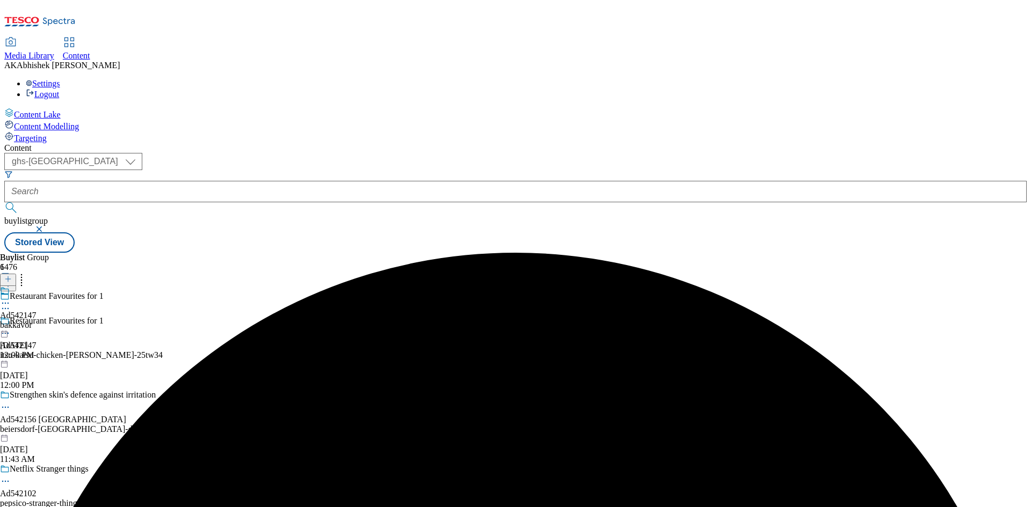
click at [37, 321] on div "bakkavor" at bounding box center [18, 326] width 37 height 10
click at [4, 327] on circle at bounding box center [3, 328] width 2 height 2
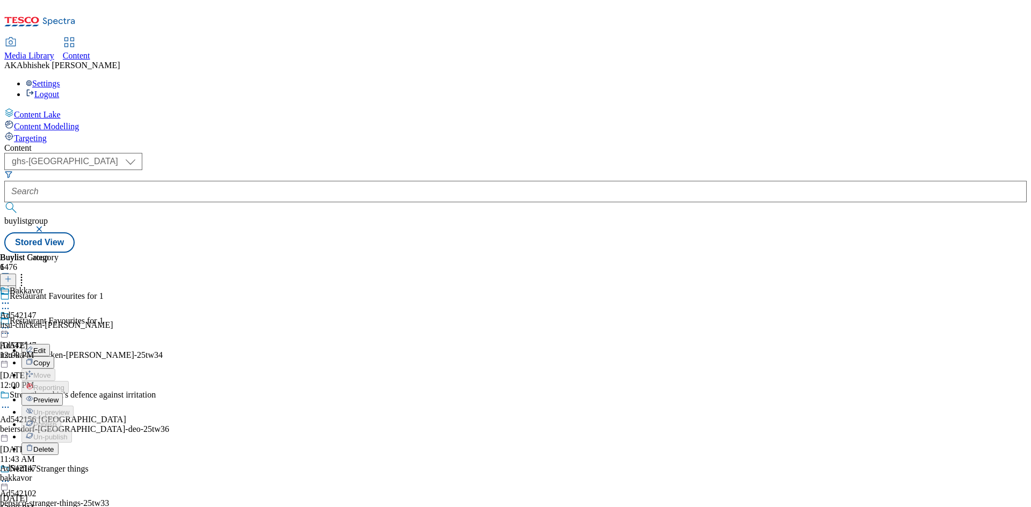
click at [46, 347] on span "Edit" at bounding box center [39, 351] width 12 height 8
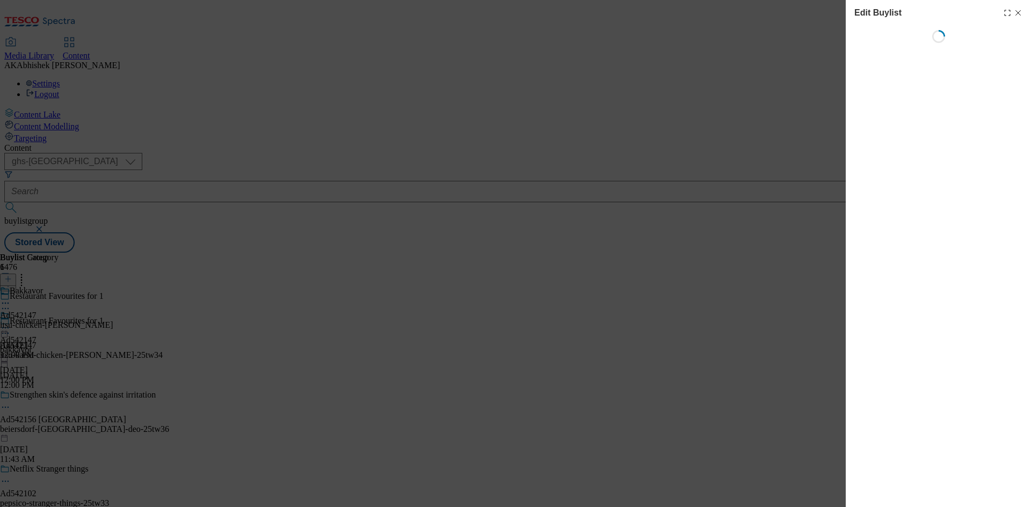
select select "tactical"
select select "supplier funded short term 1-3 weeks"
select select "dunnhumby"
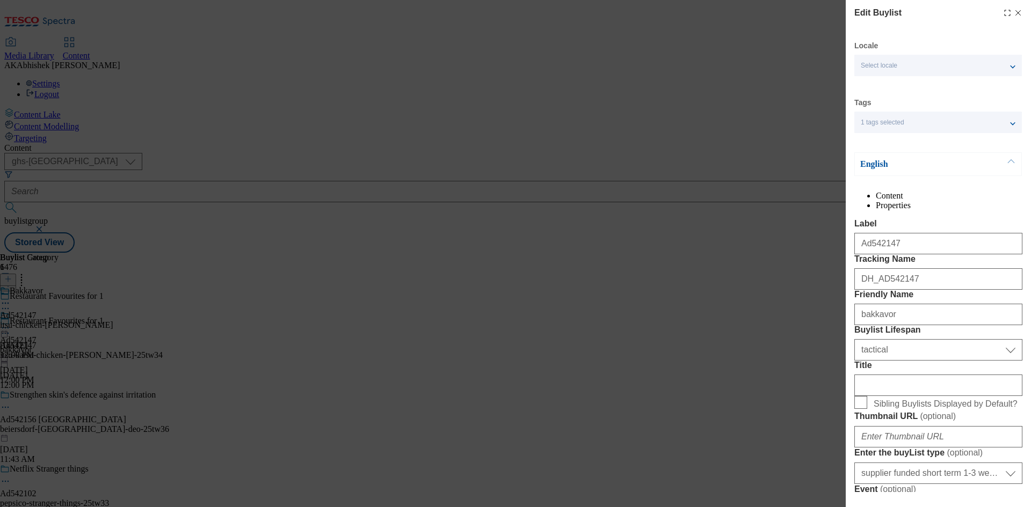
select select "Banner"
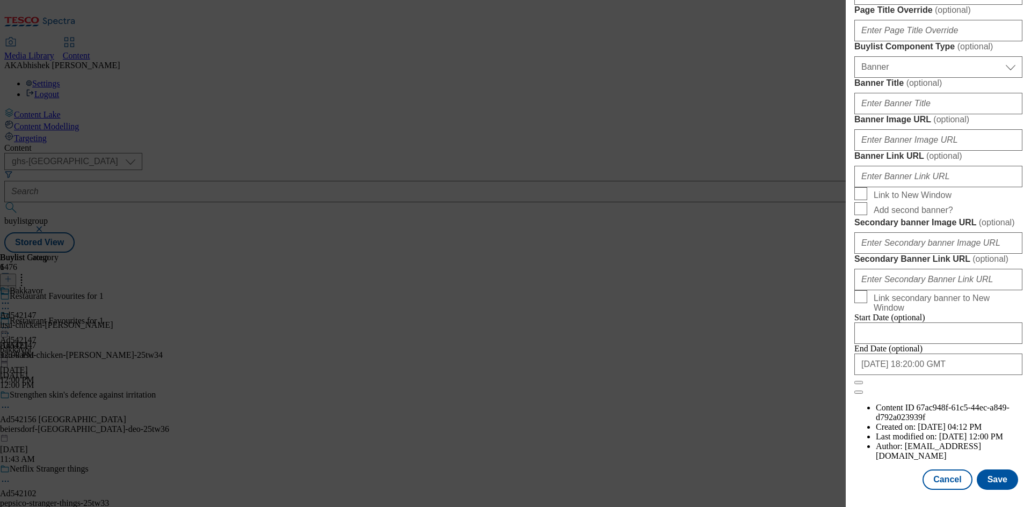
scroll to position [1111, 0]
click at [992, 488] on button "Save" at bounding box center [997, 480] width 41 height 20
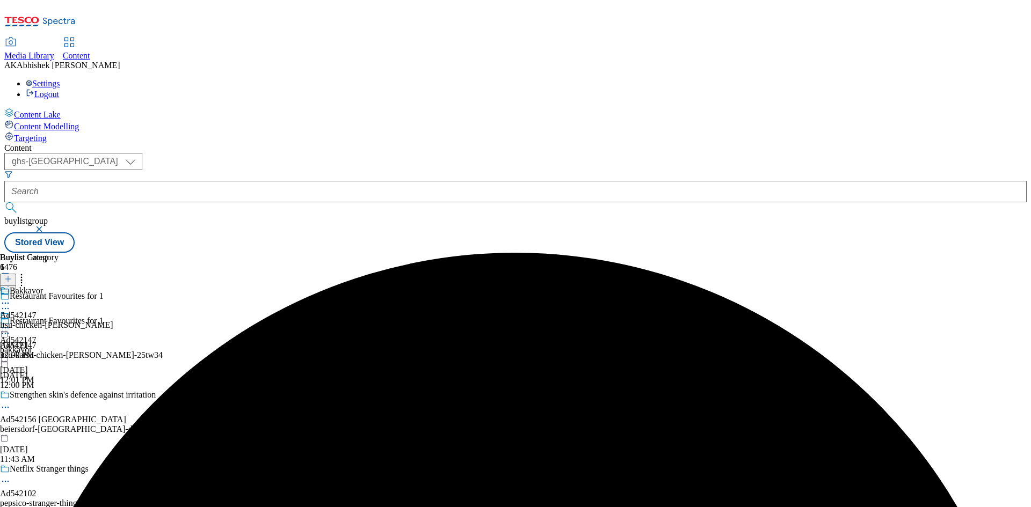
click at [11, 298] on icon at bounding box center [5, 303] width 11 height 11
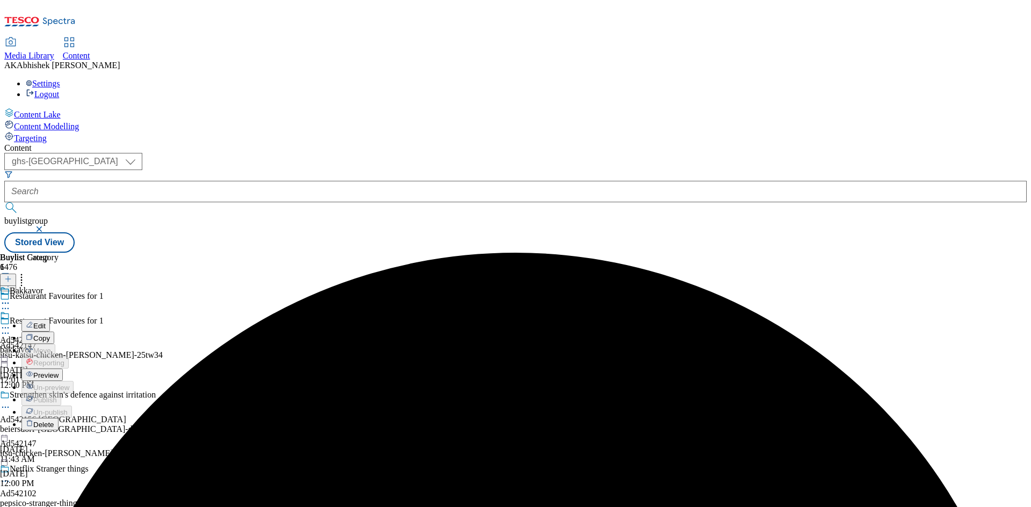
click at [46, 322] on span "Edit" at bounding box center [39, 326] width 12 height 8
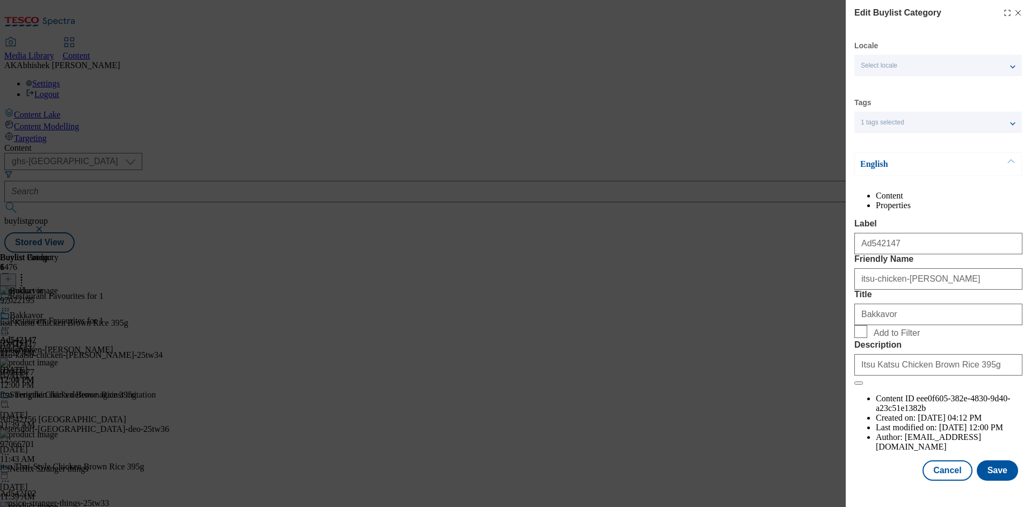
scroll to position [21, 0]
click at [987, 481] on button "Save" at bounding box center [997, 471] width 41 height 20
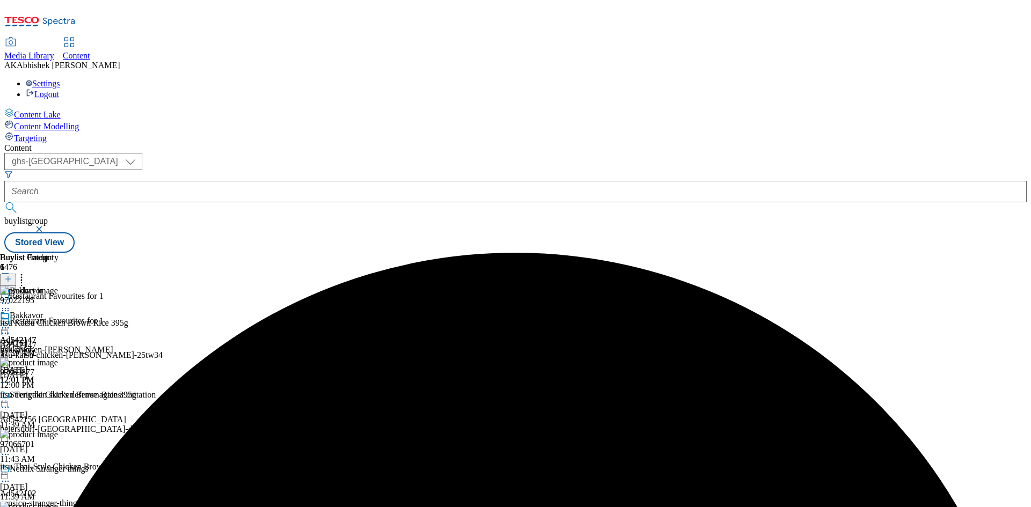
click at [11, 323] on icon at bounding box center [5, 328] width 11 height 11
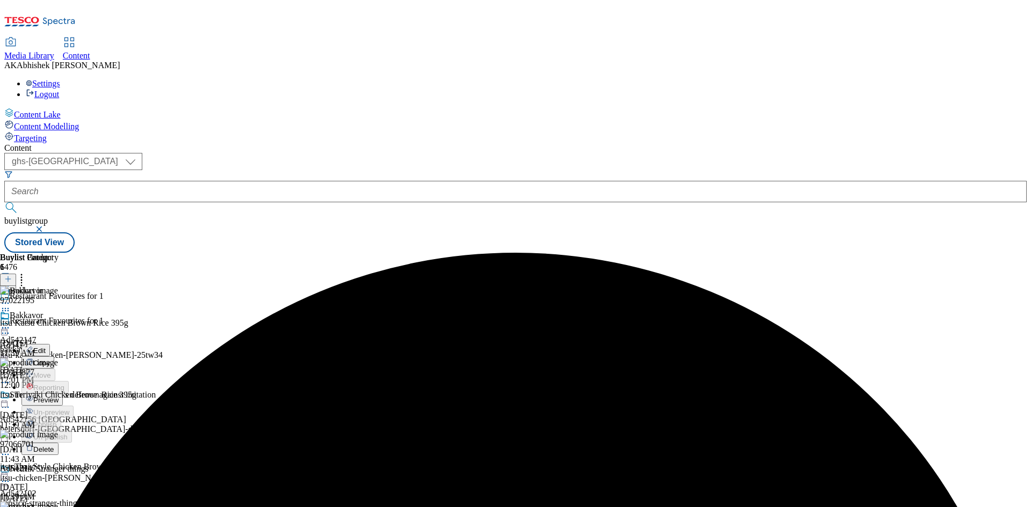
click at [59, 396] on span "Preview" at bounding box center [45, 400] width 25 height 8
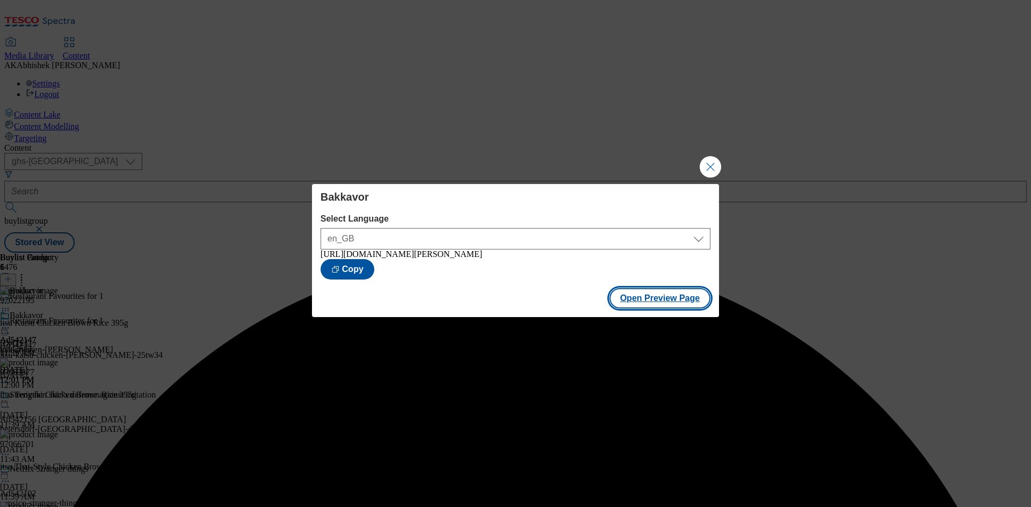
click at [679, 304] on button "Open Preview Page" at bounding box center [659, 298] width 101 height 20
click at [713, 163] on button "Close Modal" at bounding box center [710, 166] width 21 height 21
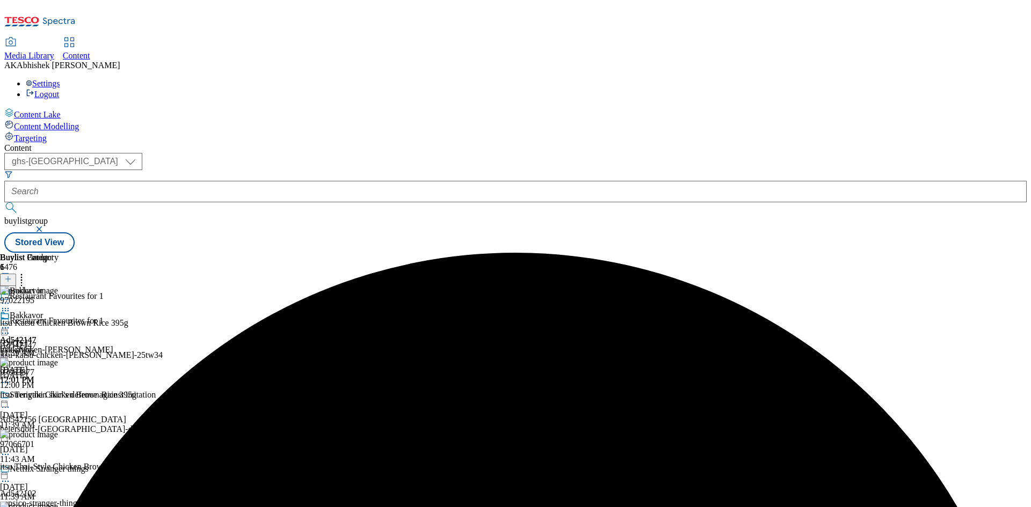
click at [11, 323] on icon at bounding box center [5, 328] width 11 height 11
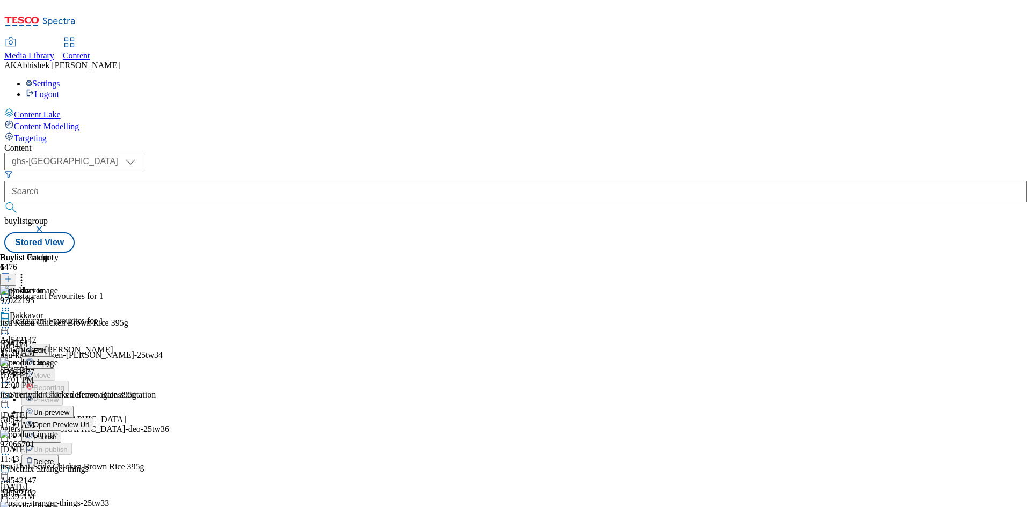
click at [57, 433] on span "Publish" at bounding box center [45, 437] width 24 height 8
